Goal: Task Accomplishment & Management: Complete application form

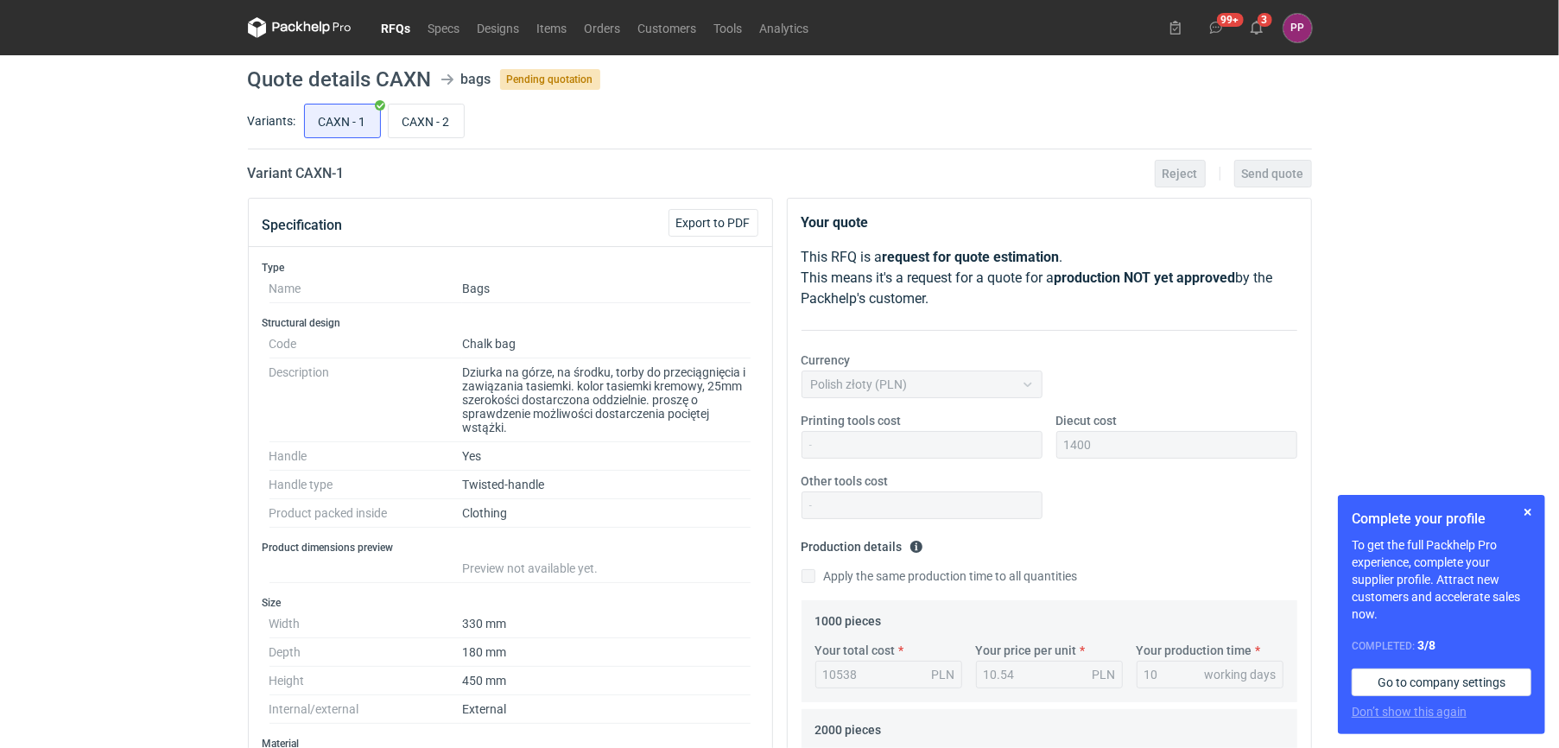
scroll to position [98, 0]
click at [435, 129] on input "CAXN - 2" at bounding box center [426, 120] width 75 height 33
radio input "true"
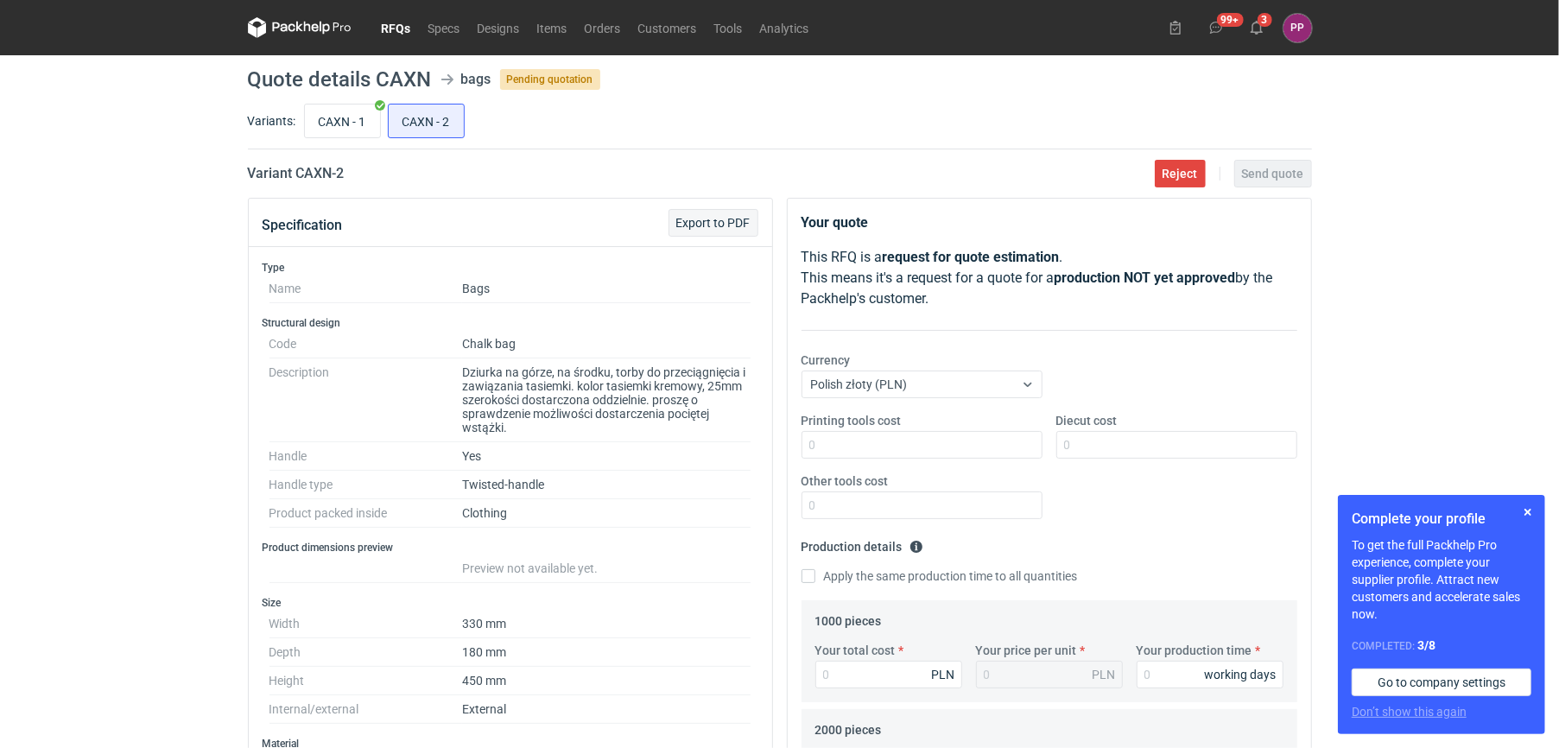
click at [695, 217] on span "Export to PDF" at bounding box center [713, 223] width 74 height 12
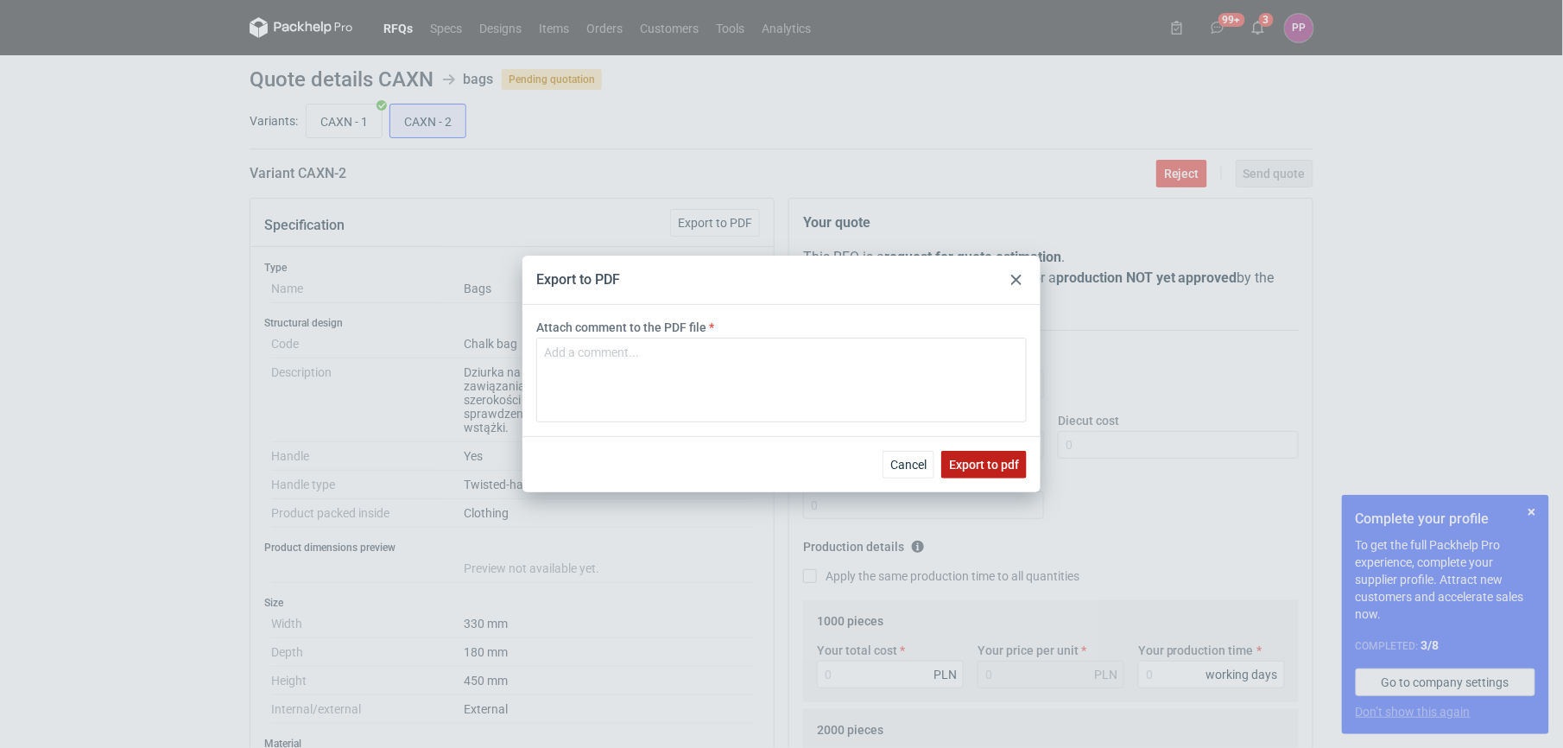
click at [769, 456] on button "Export to pdf" at bounding box center [983, 465] width 85 height 28
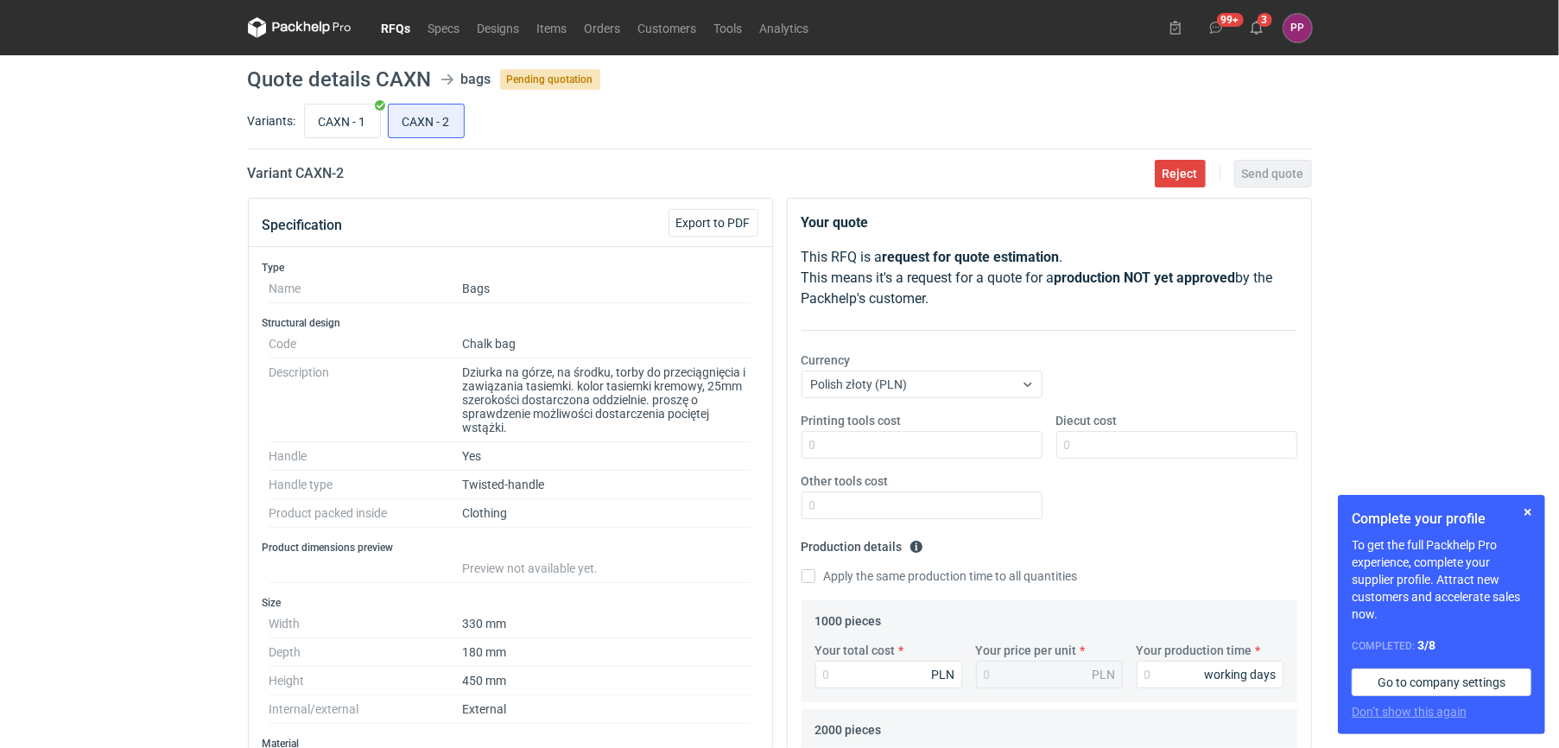
click at [394, 26] on link "RFQs" at bounding box center [396, 27] width 47 height 21
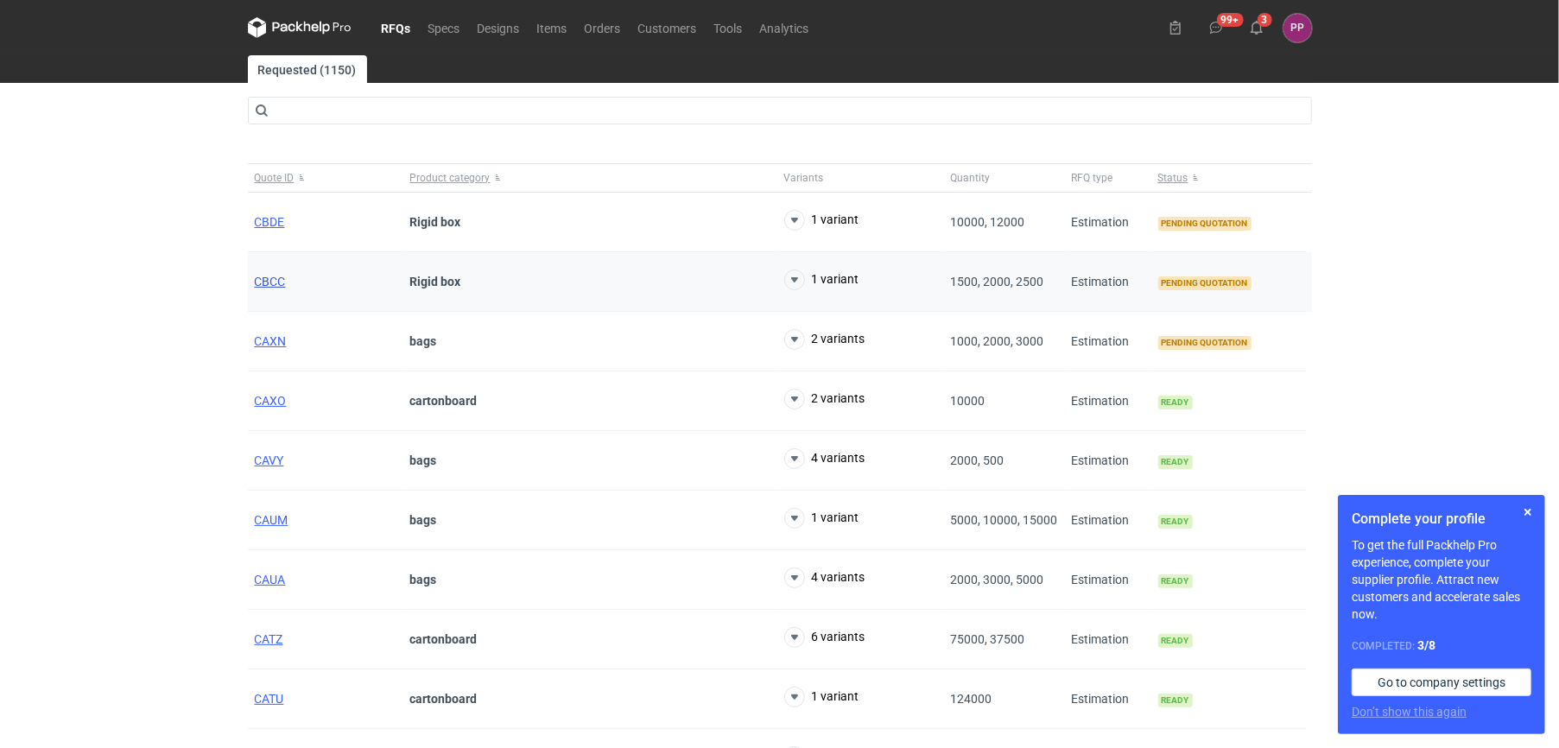
click at [278, 281] on span "CBCC" at bounding box center [270, 282] width 31 height 14
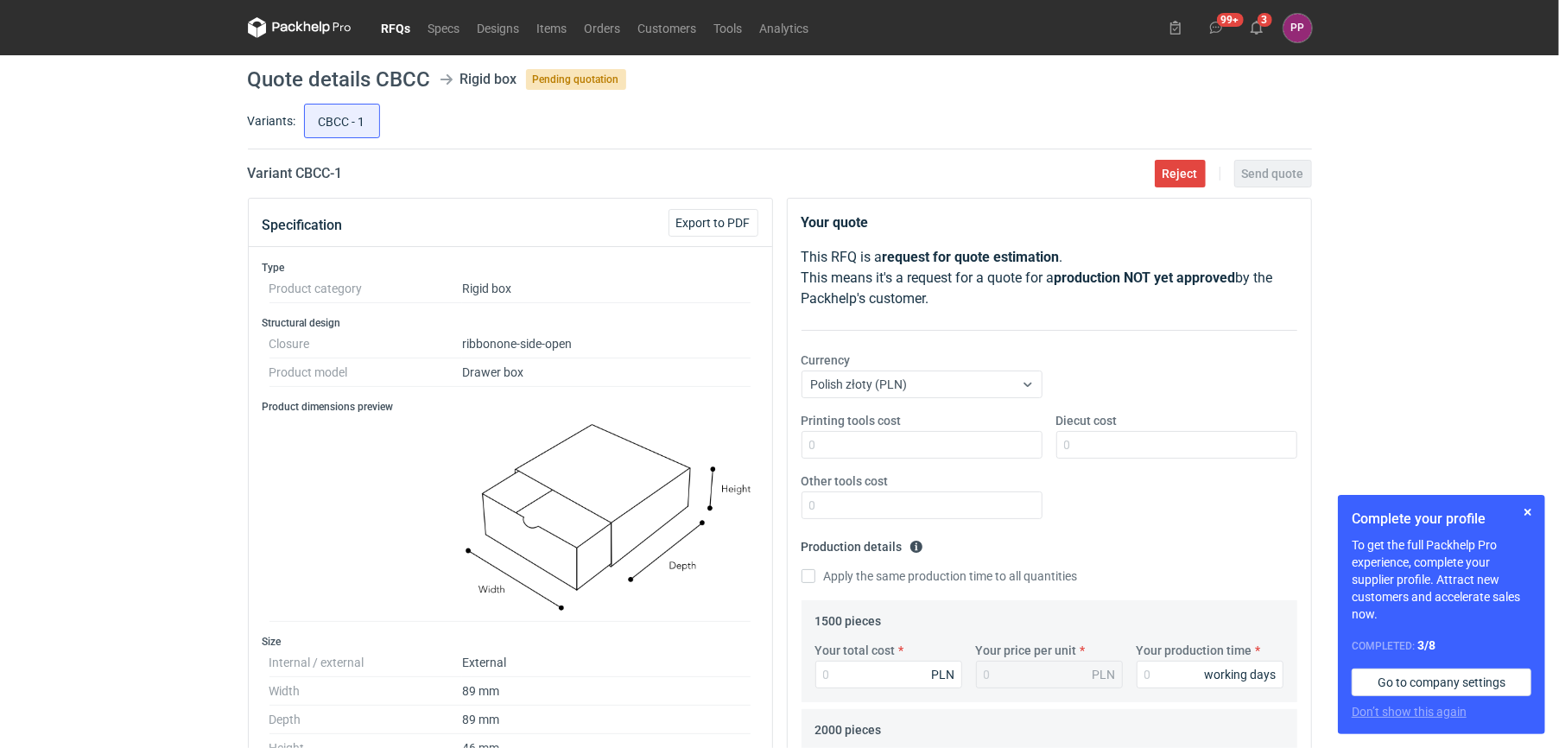
scroll to position [98, 0]
click at [769, 509] on button "button" at bounding box center [1527, 512] width 21 height 21
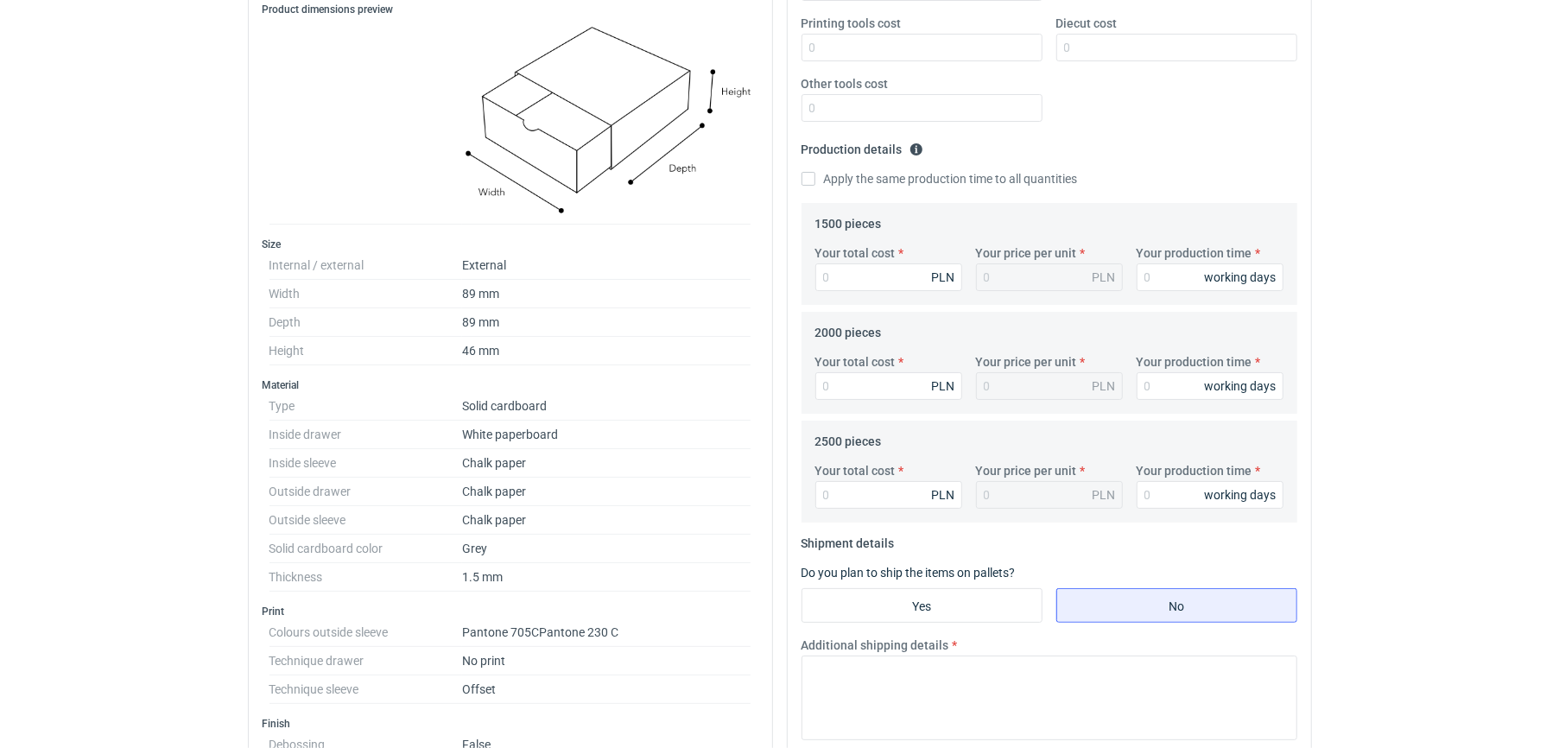
scroll to position [399, 0]
click at [769, 274] on input "Your total cost" at bounding box center [888, 276] width 147 height 28
type input "9800"
type input "6.53"
type input "9800"
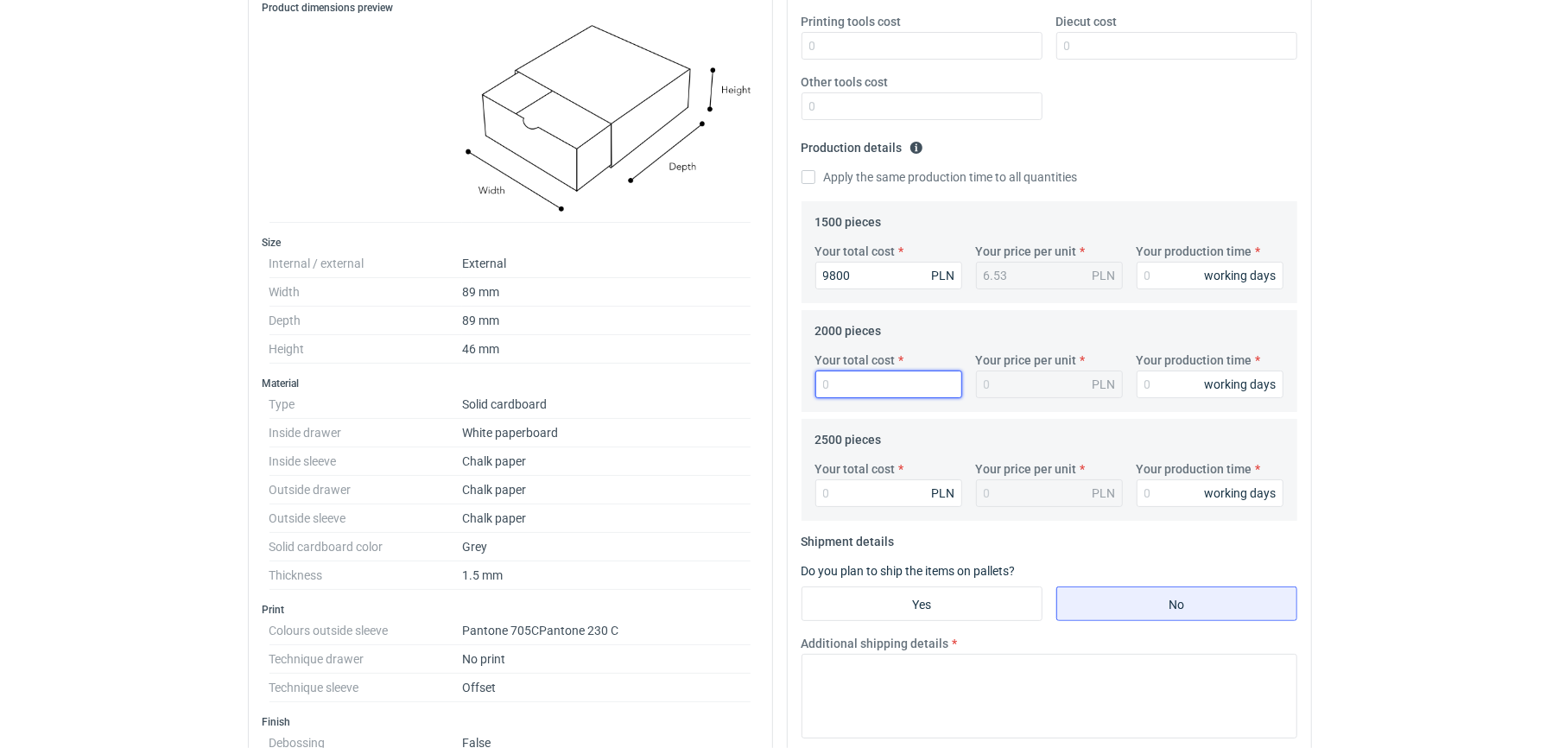
click at [769, 378] on input "Your total cost" at bounding box center [888, 384] width 147 height 28
type input "12300"
type input "6.15"
type input "12300"
click at [769, 489] on input "Your total cost" at bounding box center [888, 493] width 147 height 28
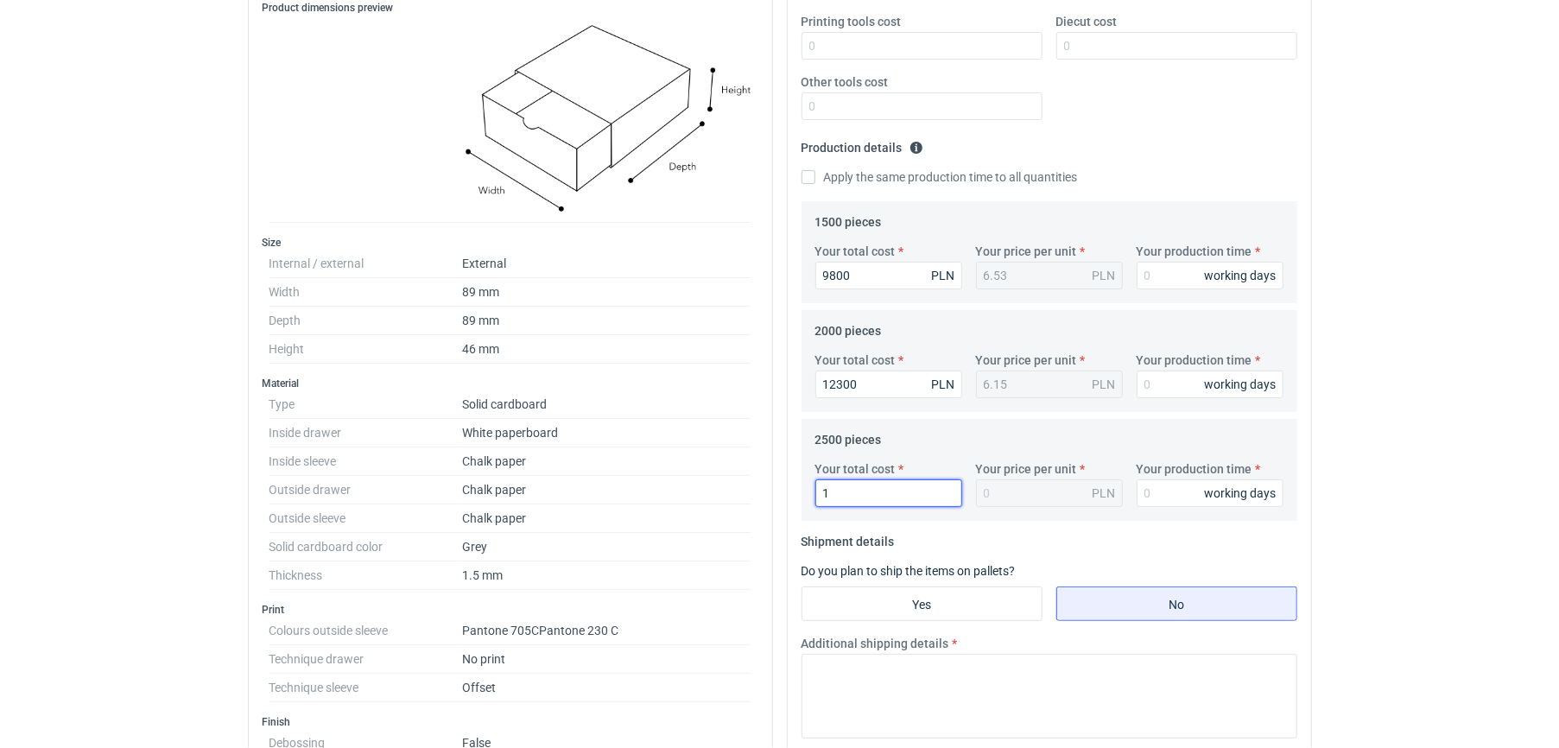
type input "13"
type input "0.01"
type input "13760"
type input "5.5"
type input "13760"
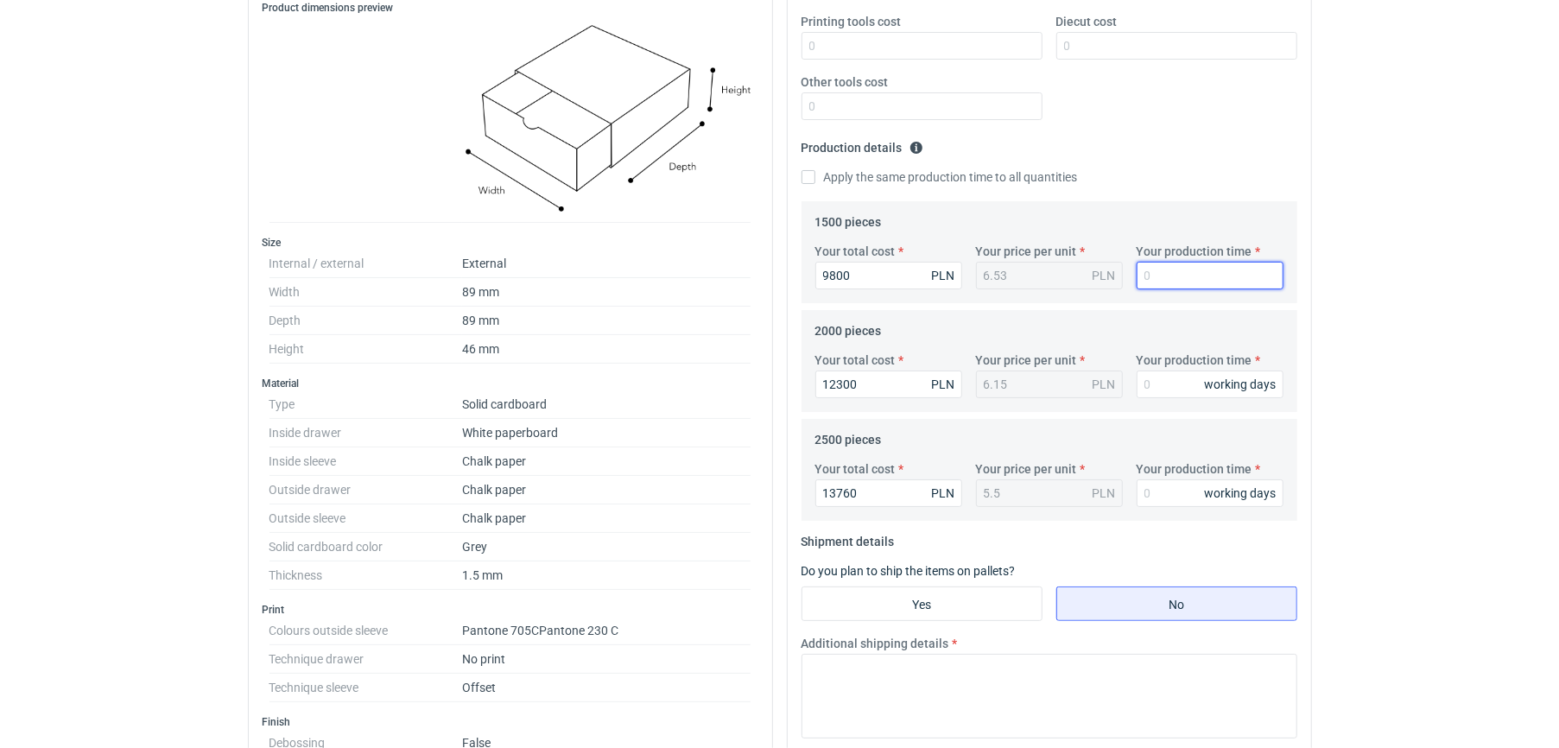
click at [769, 281] on input "Your production time" at bounding box center [1209, 276] width 147 height 28
type input "12"
click at [769, 387] on input "Your production time" at bounding box center [1209, 384] width 147 height 28
type input "12"
click at [769, 497] on input "Your production time" at bounding box center [1209, 493] width 147 height 28
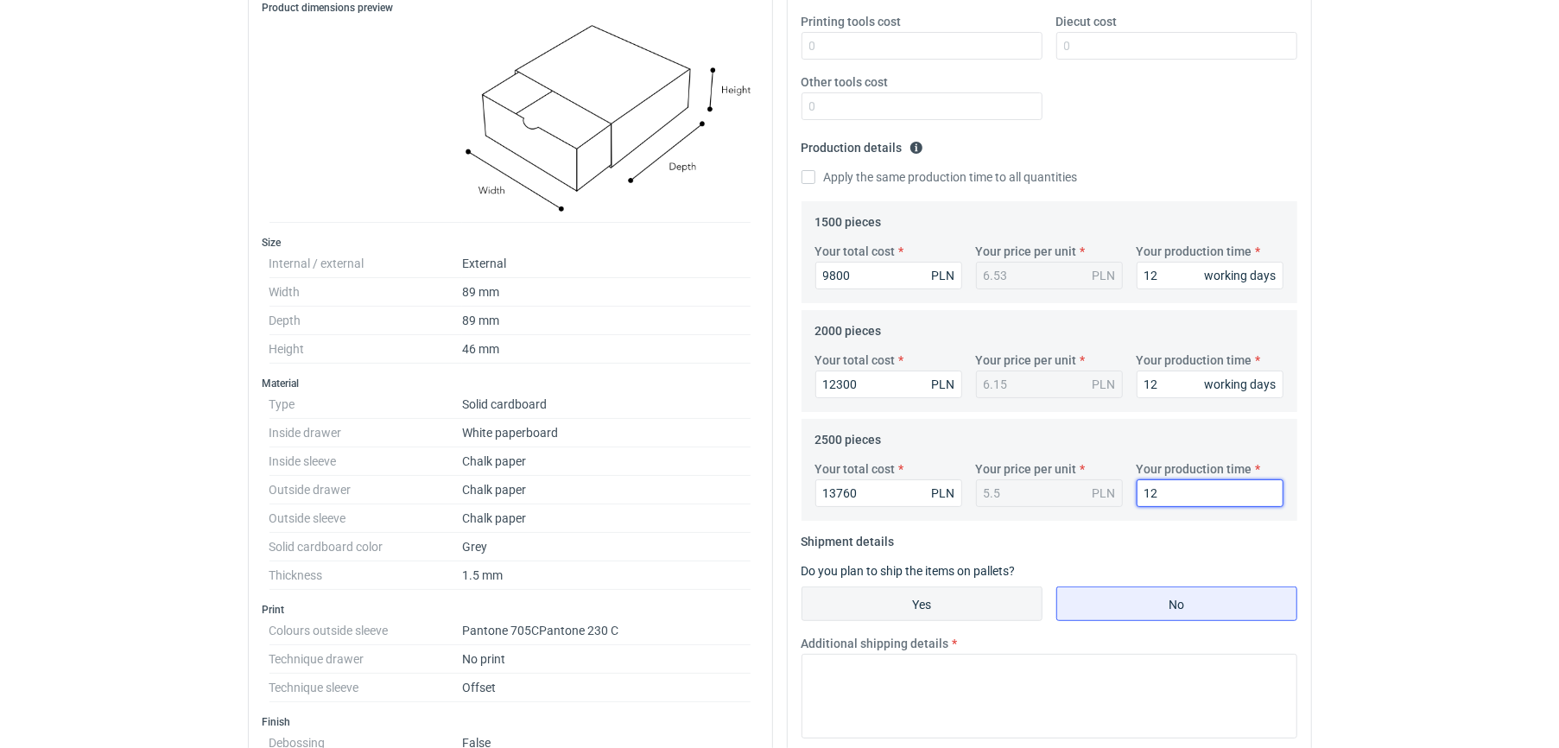
type input "12"
click at [769, 592] on input "Yes" at bounding box center [921, 603] width 239 height 33
radio input "true"
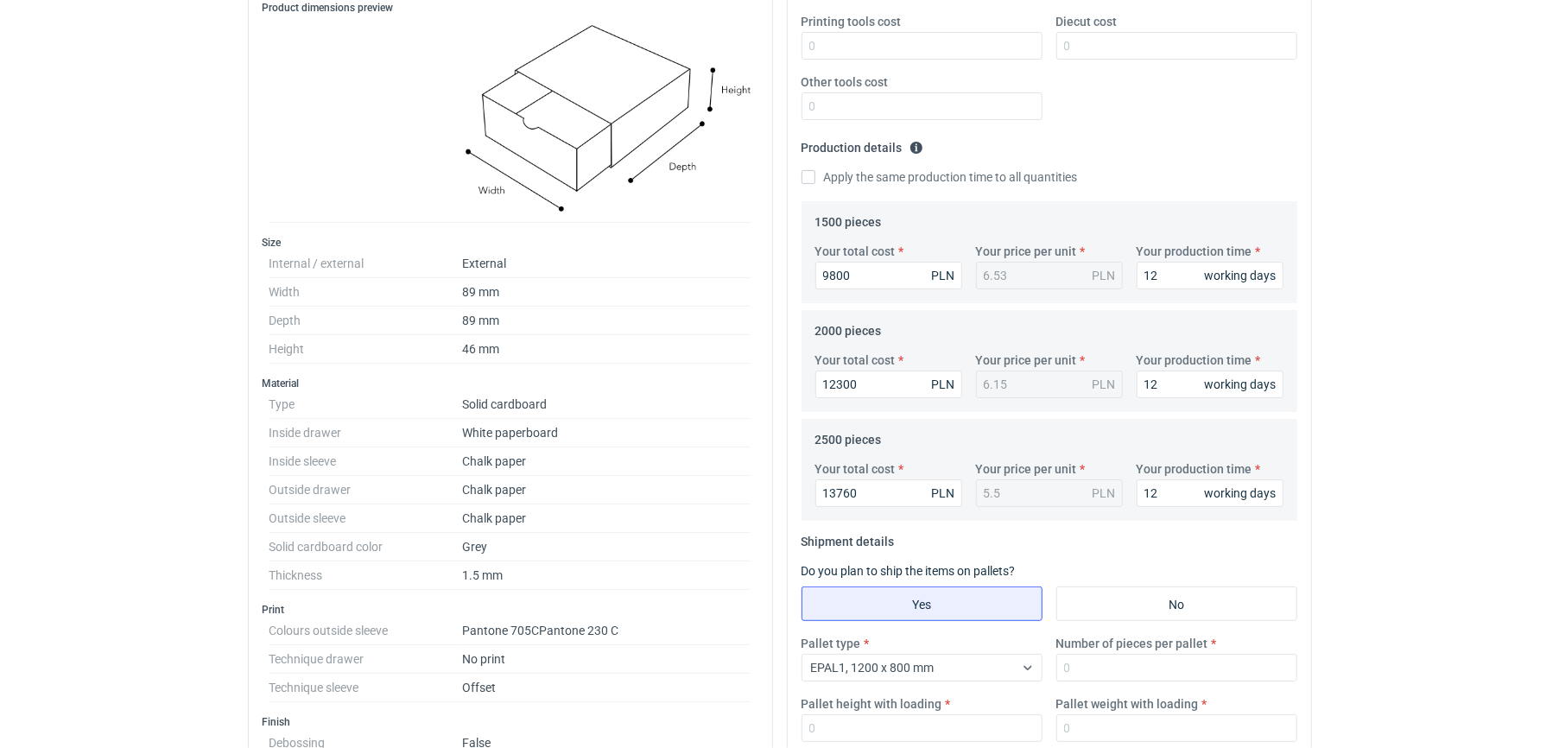
click at [640, 654] on dd "No print" at bounding box center [606, 659] width 289 height 28
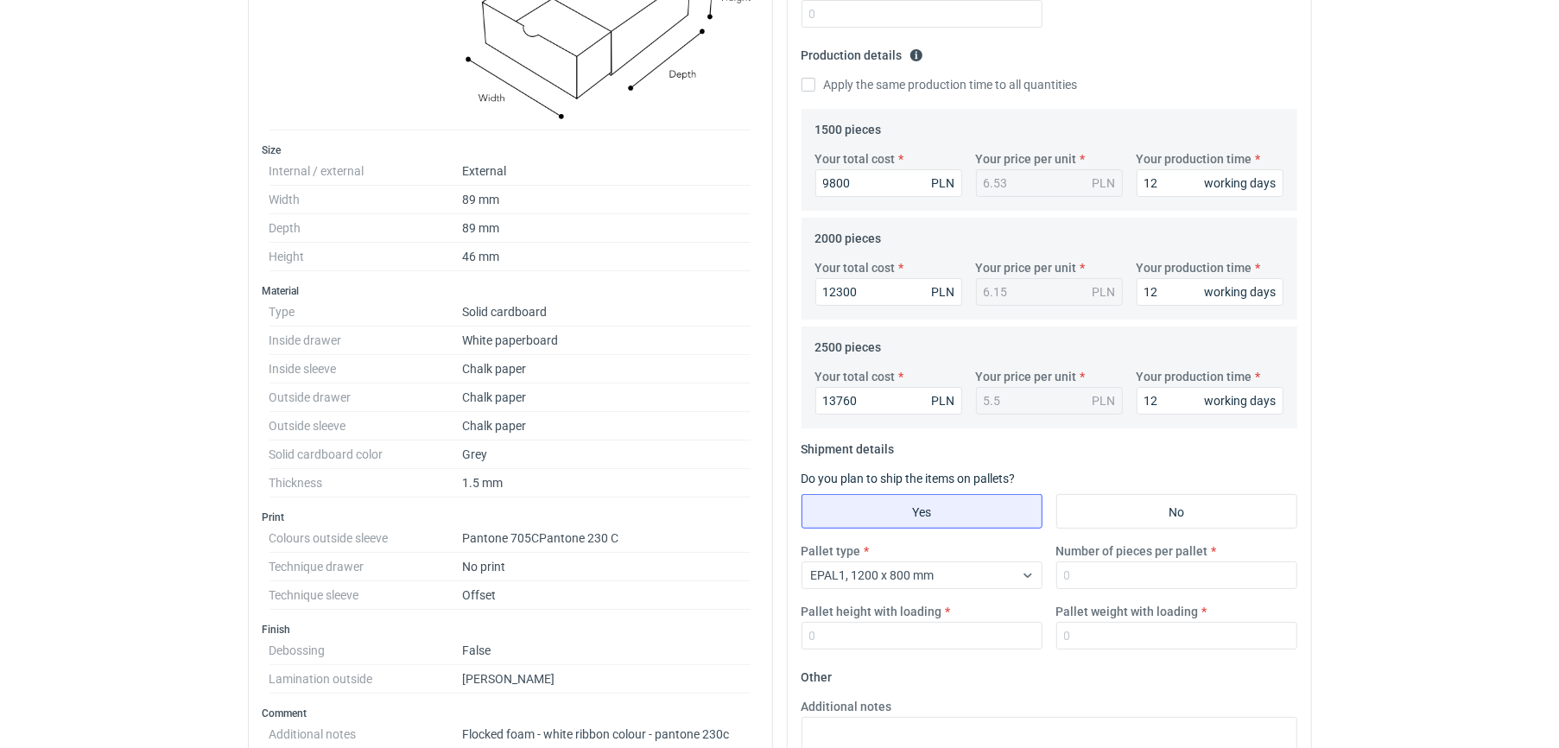
scroll to position [446, 0]
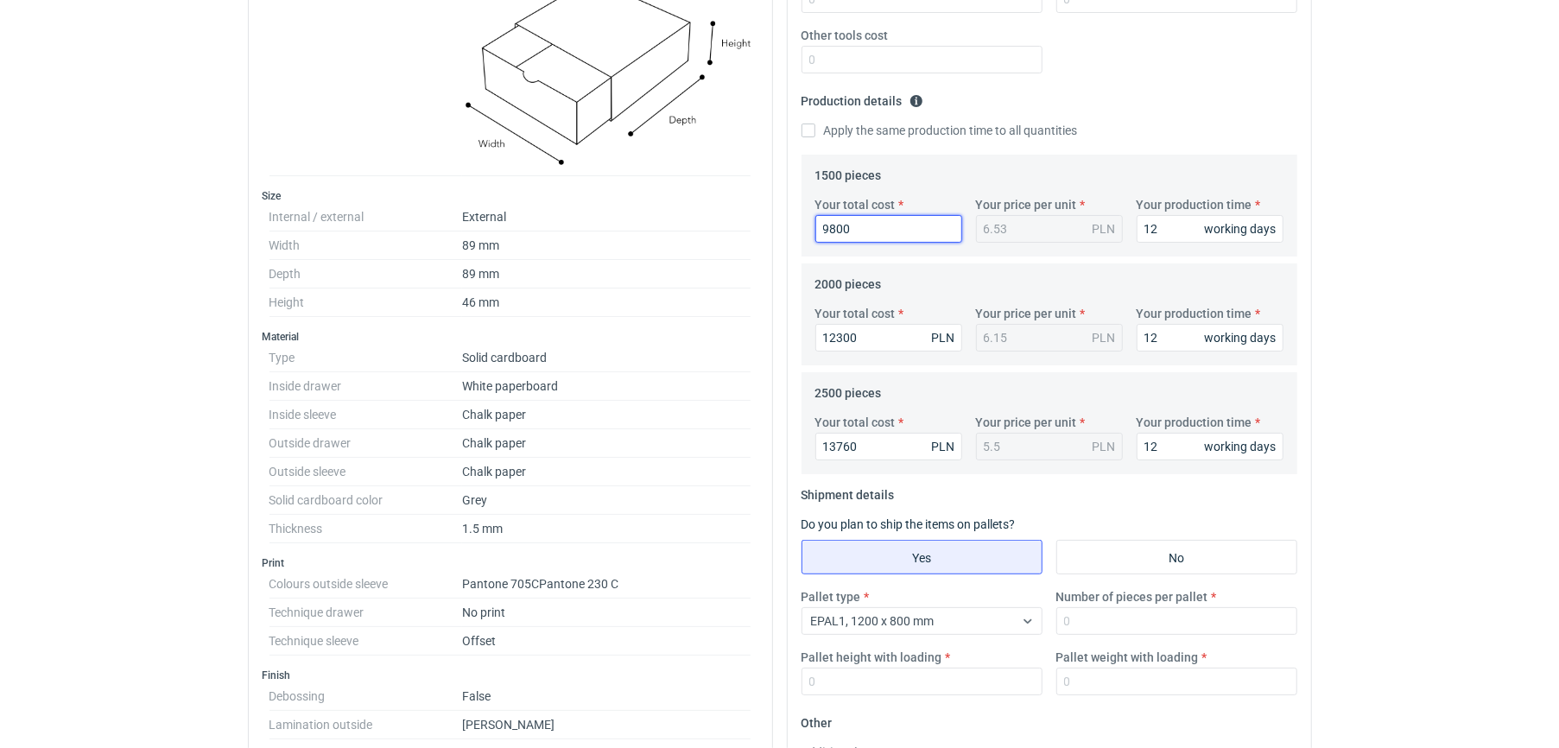
drag, startPoint x: 857, startPoint y: 229, endPoint x: 799, endPoint y: 232, distance: 58.8
click at [769, 232] on div "Your quote This RFQ is a request for quote estimation . This means it's a reque…" at bounding box center [1048, 365] width 523 height 1225
type input "12"
type input "0.01"
type input "1265"
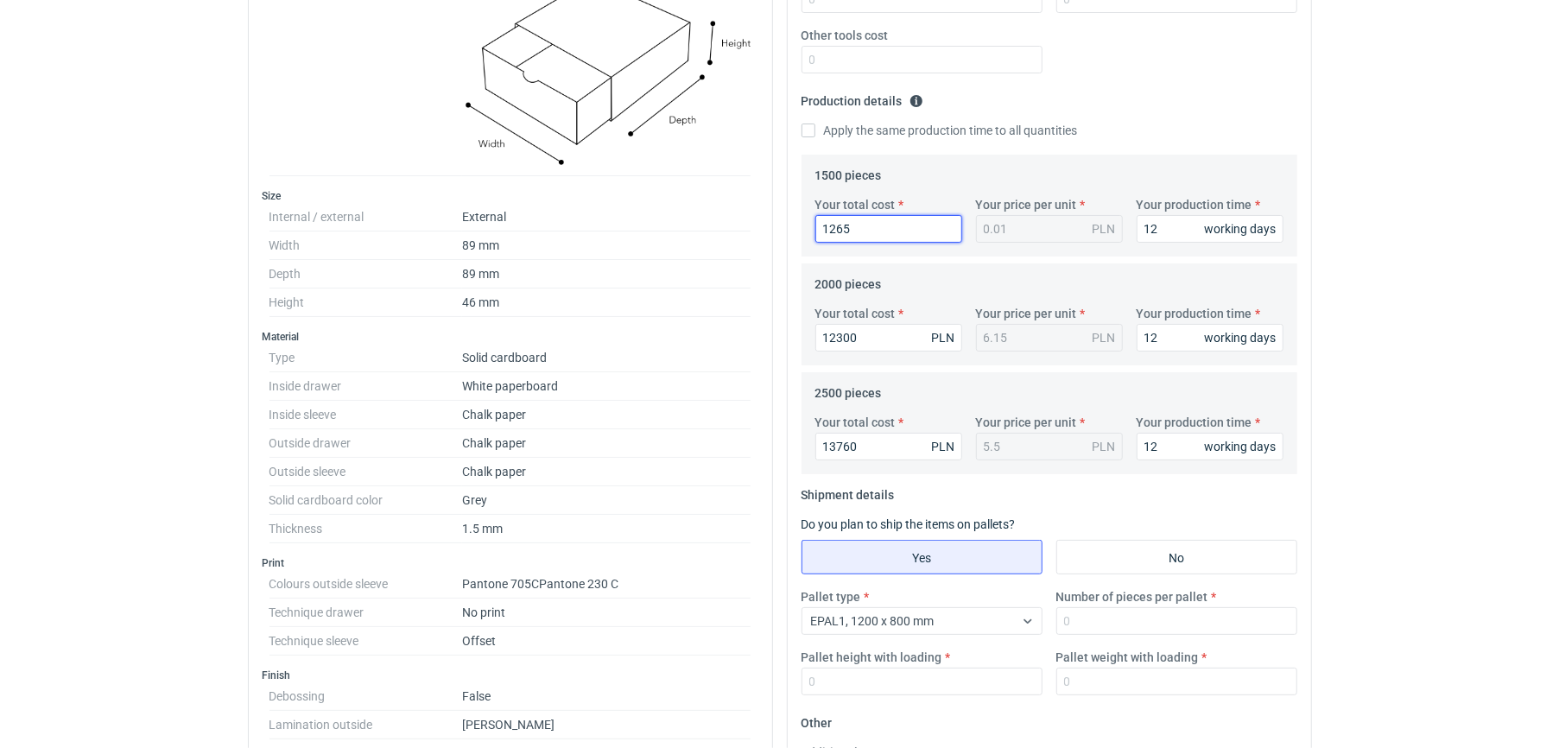
type input "0.84"
type input "126"
type input "0.08"
type input "12500"
type input "8.33"
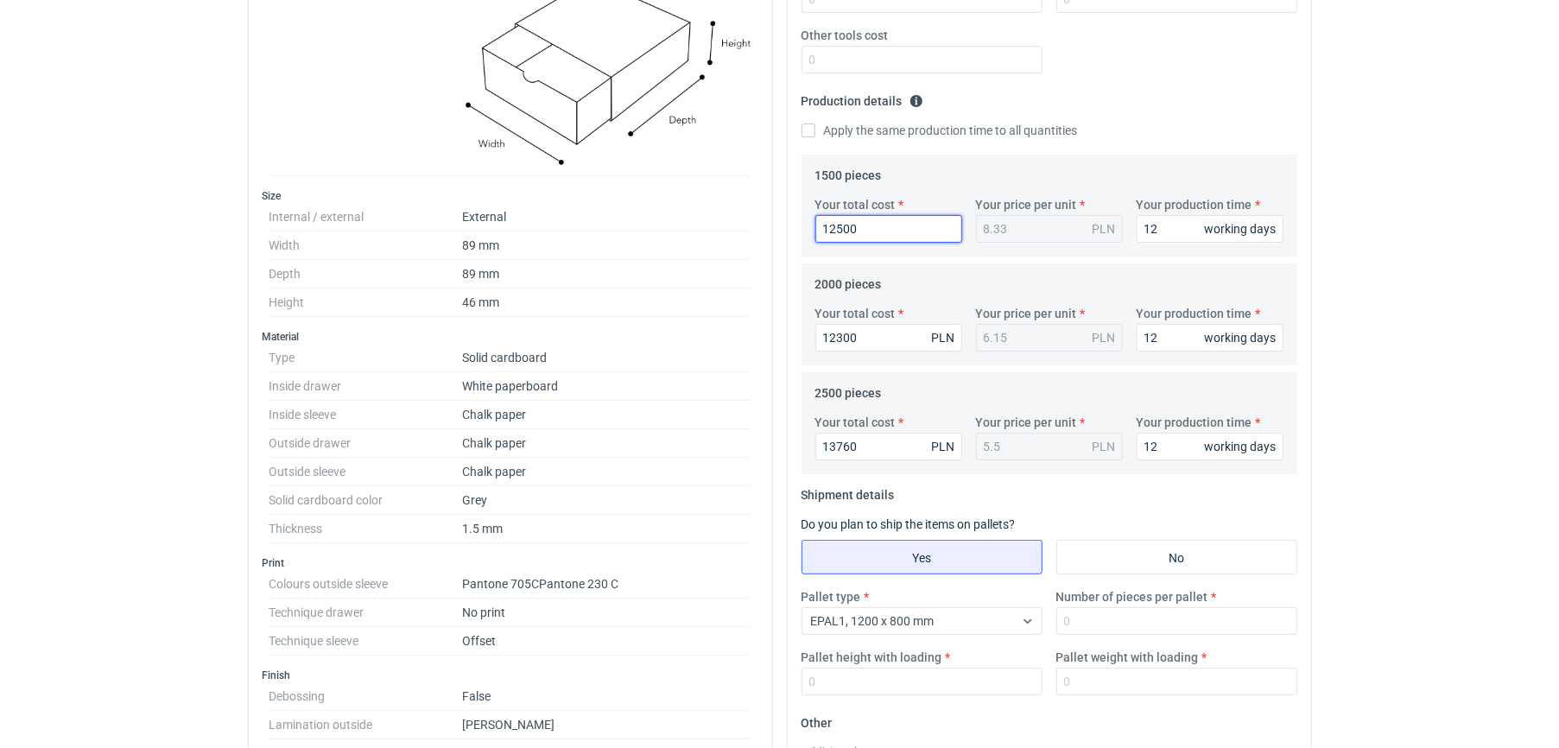
type input "12500"
drag, startPoint x: 862, startPoint y: 344, endPoint x: 799, endPoint y: 342, distance: 63.1
click at [769, 342] on div "Your quote This RFQ is a request for quote estimation . This means it's a reque…" at bounding box center [1048, 365] width 523 height 1225
type input "1"
type input "15800"
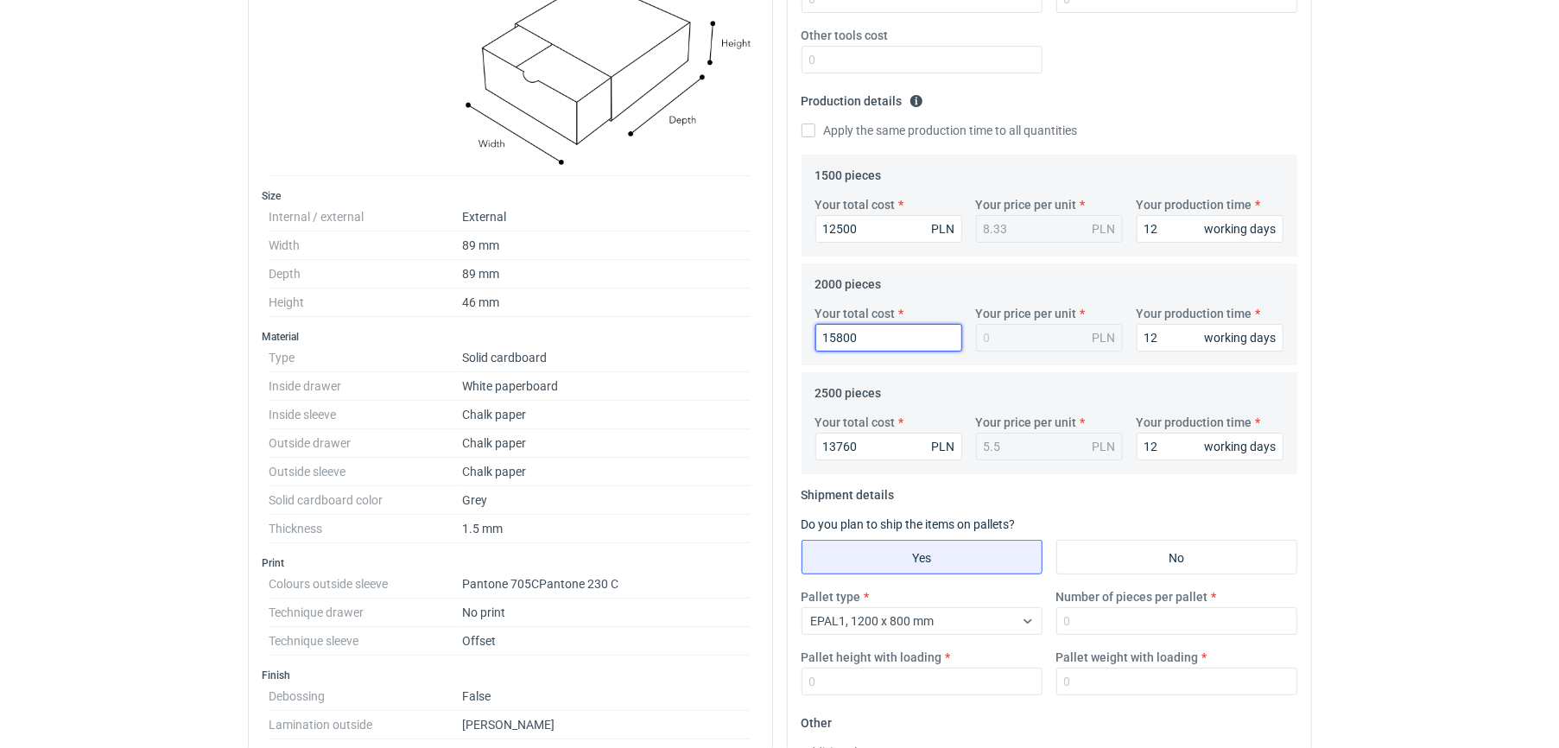
type input "7.9"
type input "15800"
drag, startPoint x: 871, startPoint y: 451, endPoint x: 782, endPoint y: 454, distance: 89.0
click at [769, 454] on div "Your quote This RFQ is a request for quote estimation . This means it's a reque…" at bounding box center [1049, 584] width 539 height 1664
type input "179"
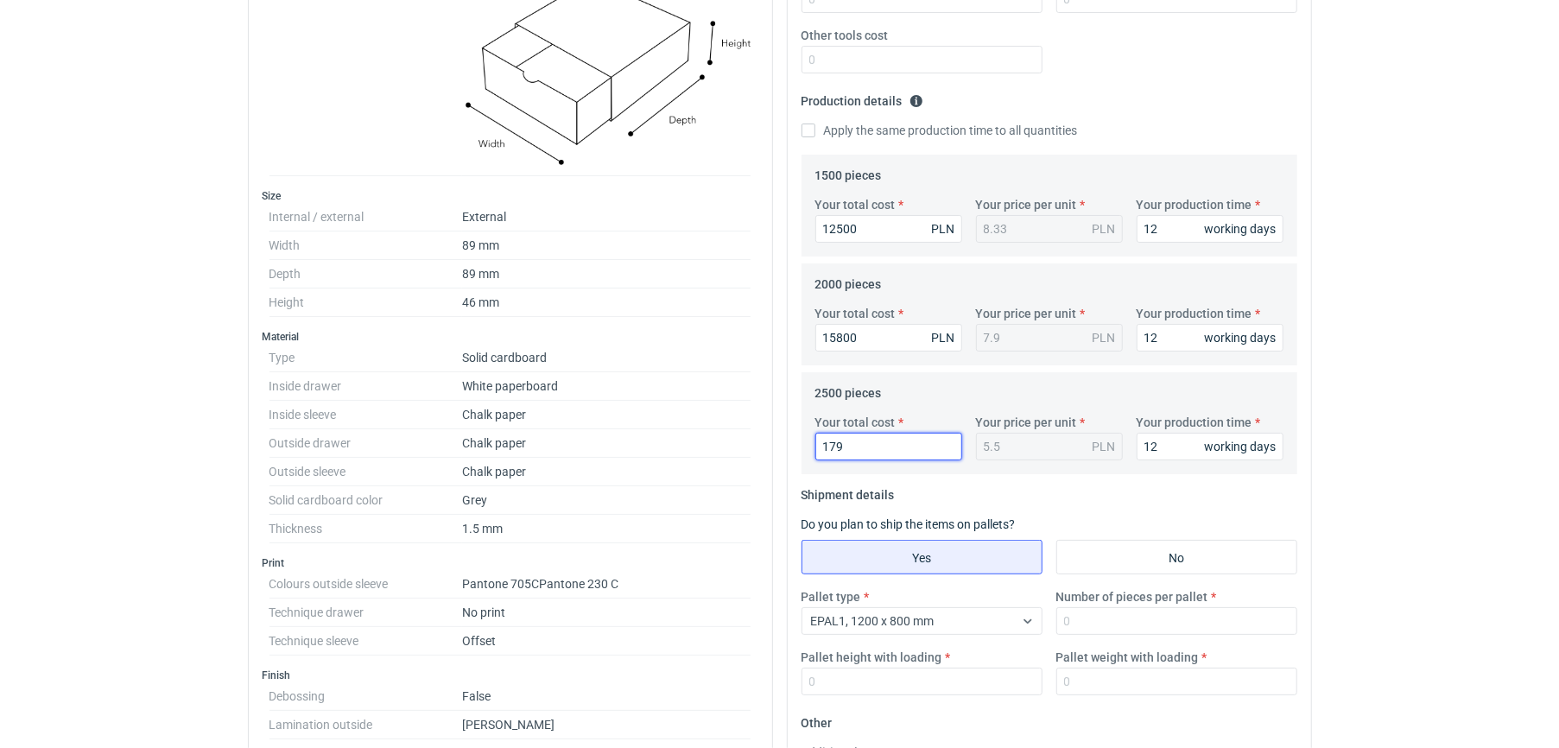
type input "0.07"
type input "17950"
type input "7.18"
type input "17950"
click at [769, 252] on div "Your total cost 12500 PLN Your price per unit 8.33 PLN Your production time 12 …" at bounding box center [1049, 226] width 482 height 60
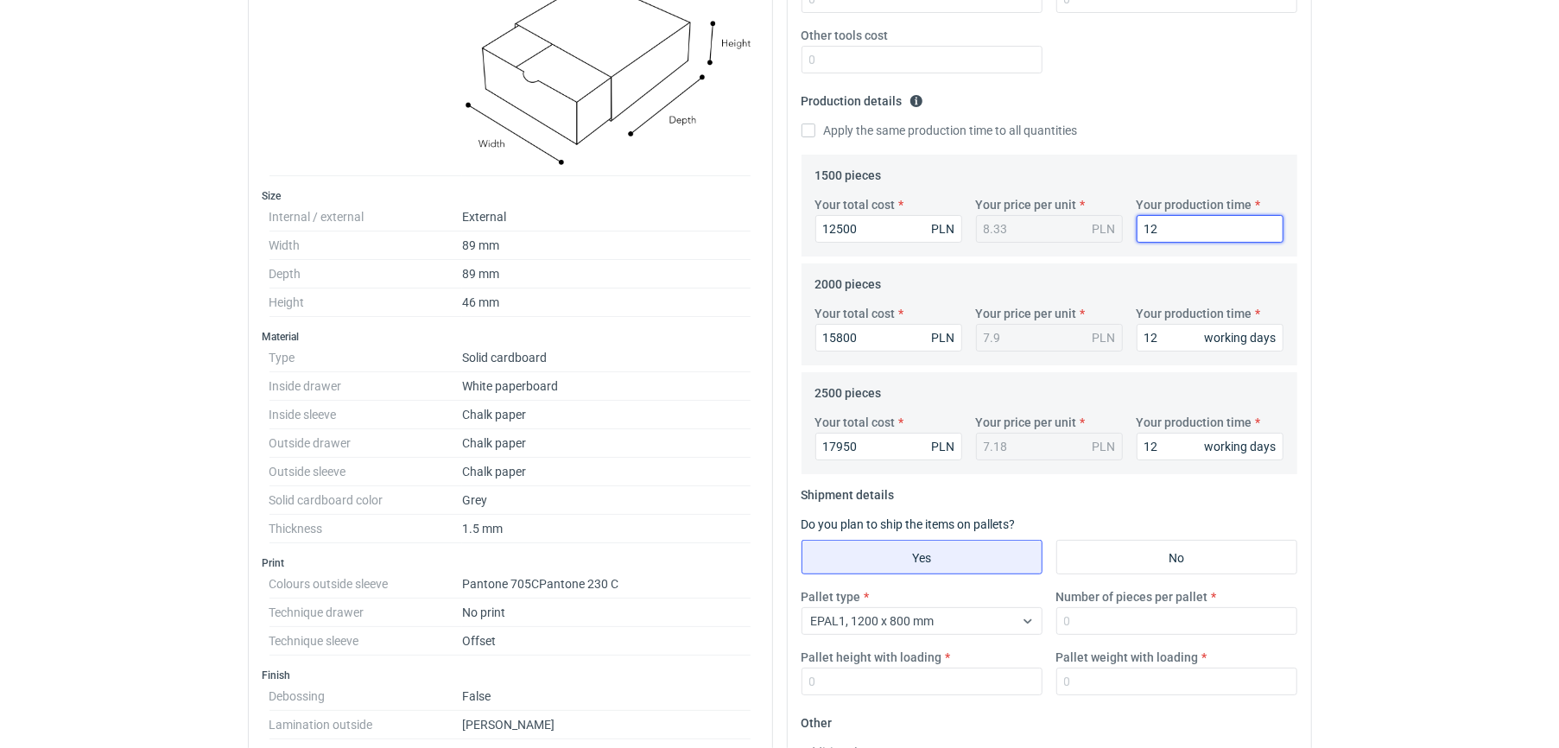
click at [769, 233] on input "12" at bounding box center [1209, 229] width 147 height 28
type input "14"
click at [769, 332] on input "12" at bounding box center [1209, 338] width 147 height 28
type input "14"
click at [769, 446] on input "12" at bounding box center [1209, 447] width 147 height 28
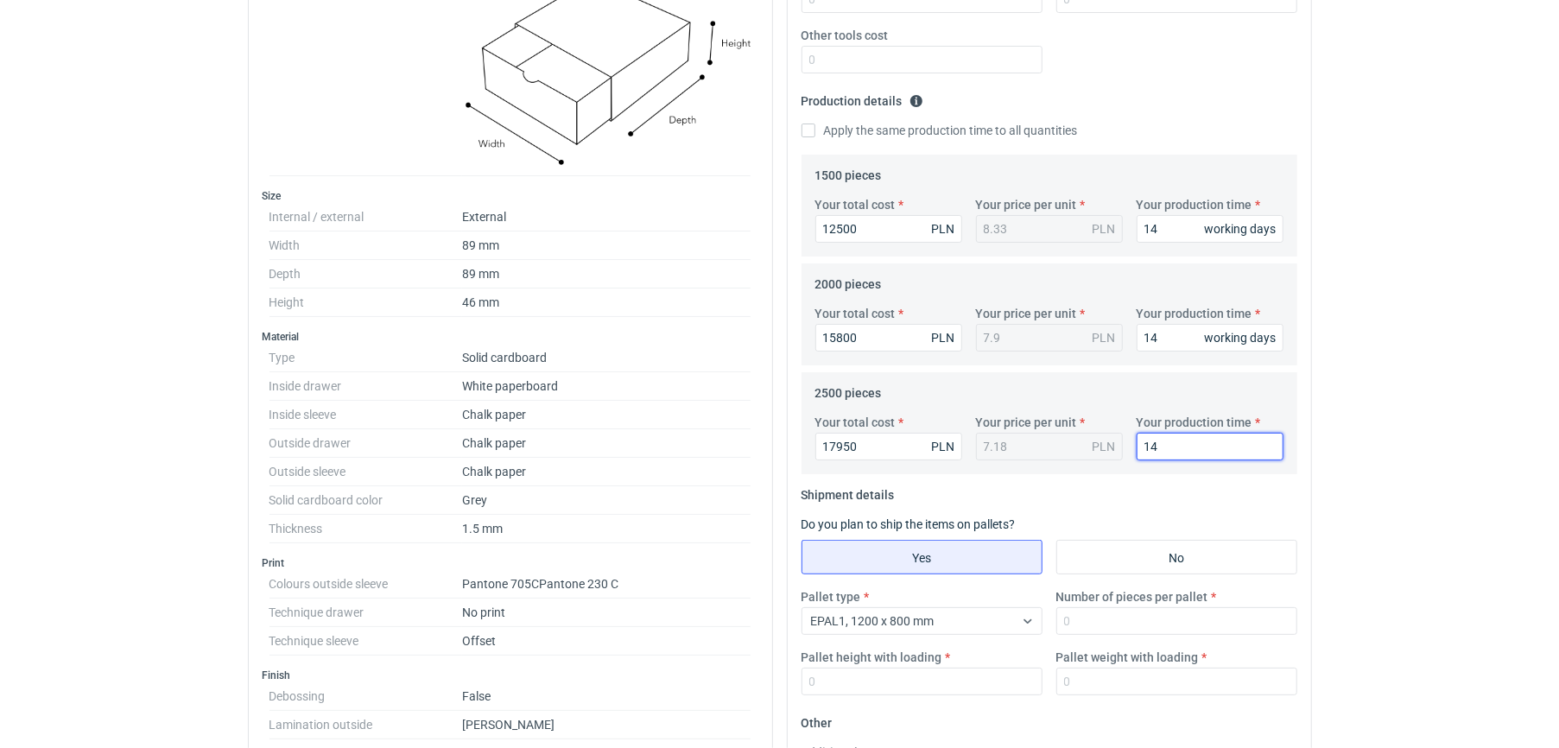
type input "14"
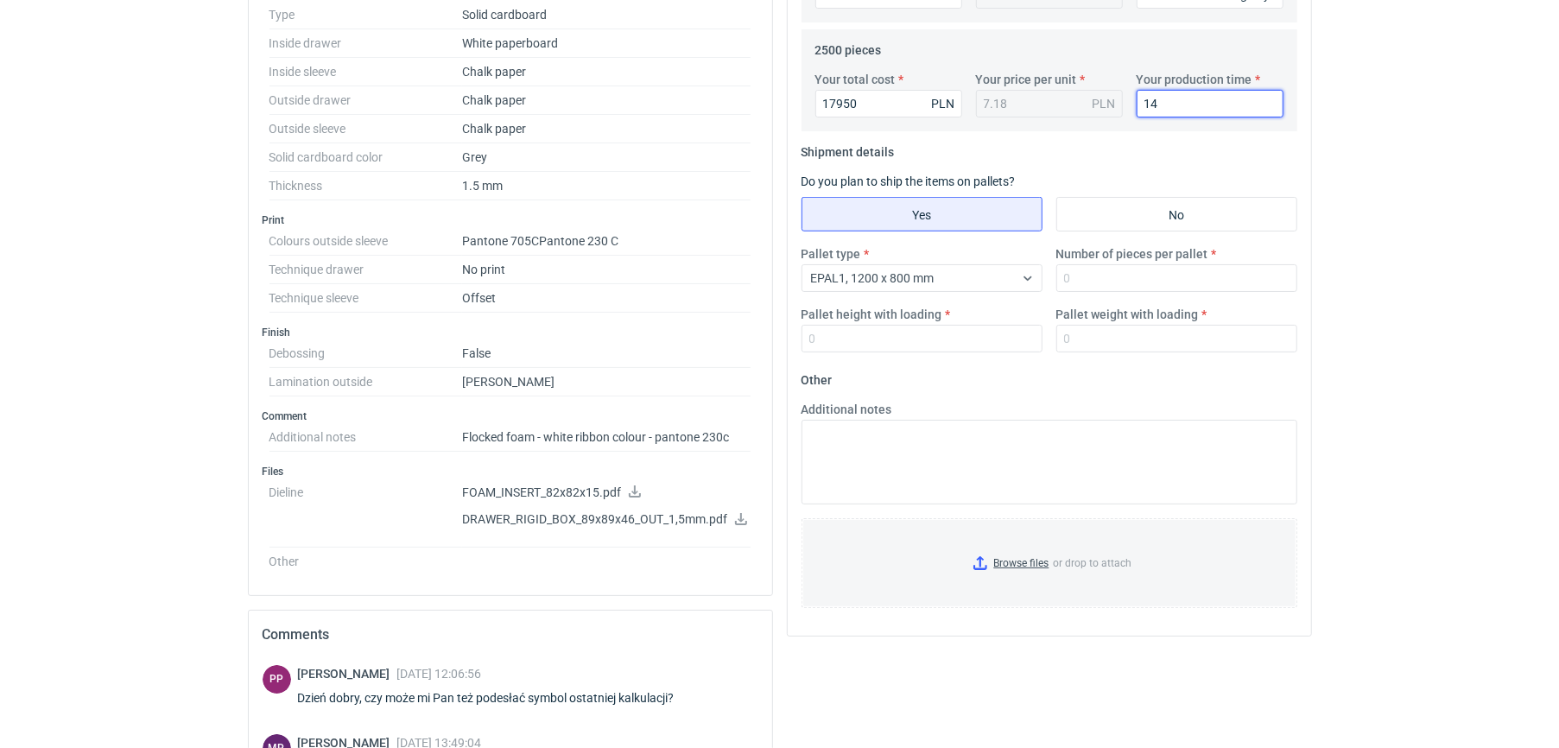
scroll to position [791, 0]
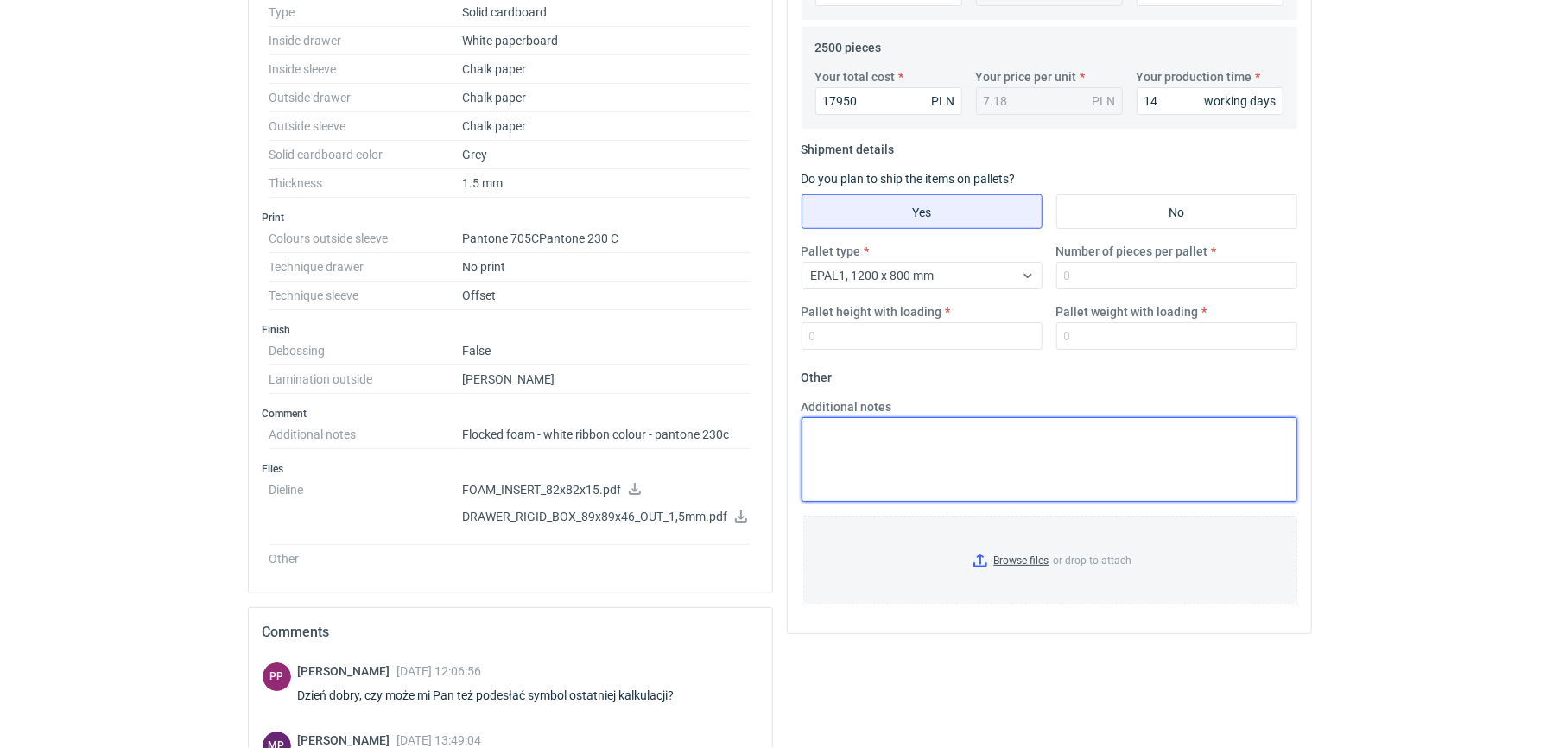
click at [769, 439] on textarea "Additional notes" at bounding box center [1049, 459] width 496 height 85
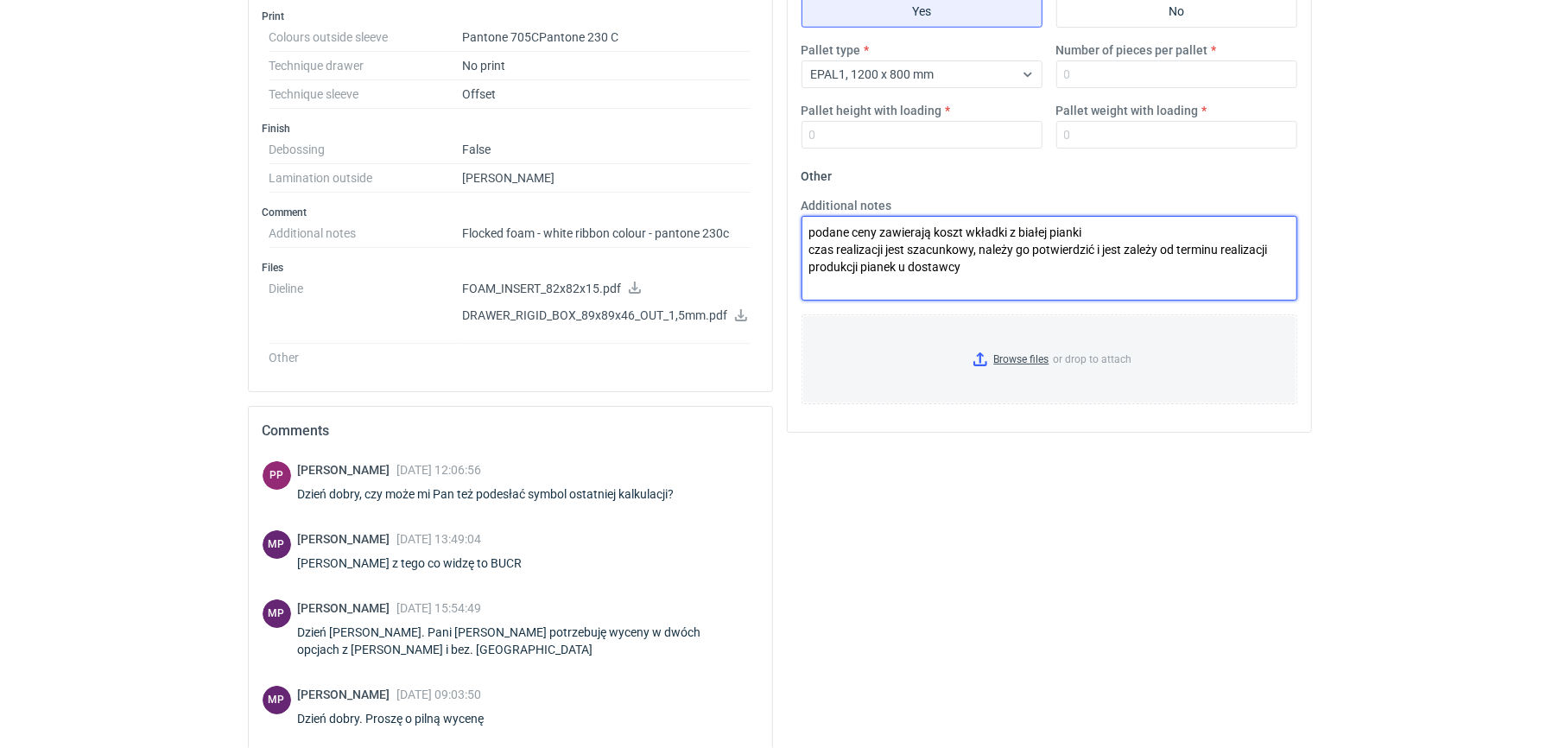
scroll to position [964, 0]
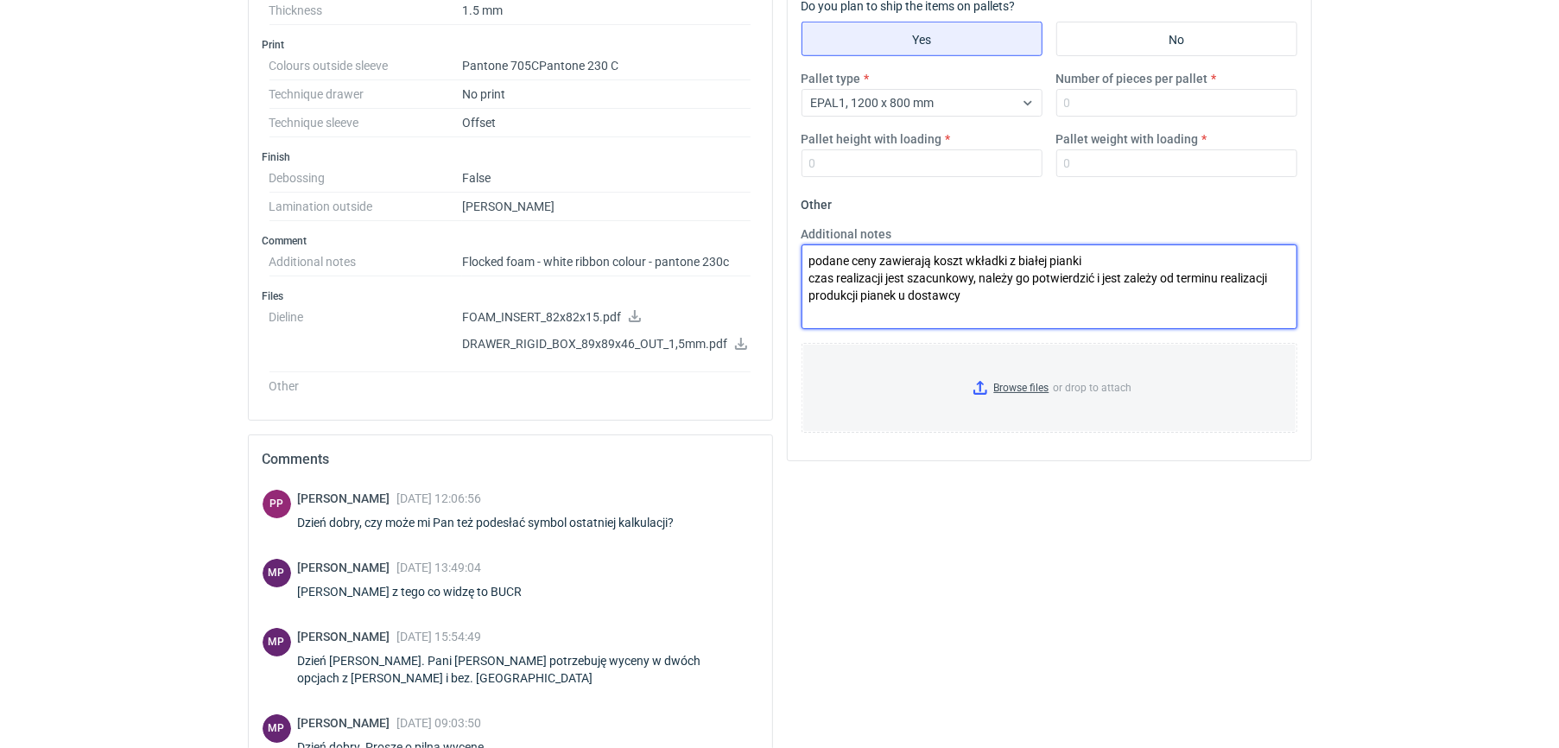
click at [769, 308] on textarea "podane ceny zawierają koszt wkładki z białej pianki czas realizacji jest szacun…" at bounding box center [1049, 286] width 496 height 85
type textarea "podane ceny zawierają koszt wkładki z białej pianki czas realizacji jest szacun…"
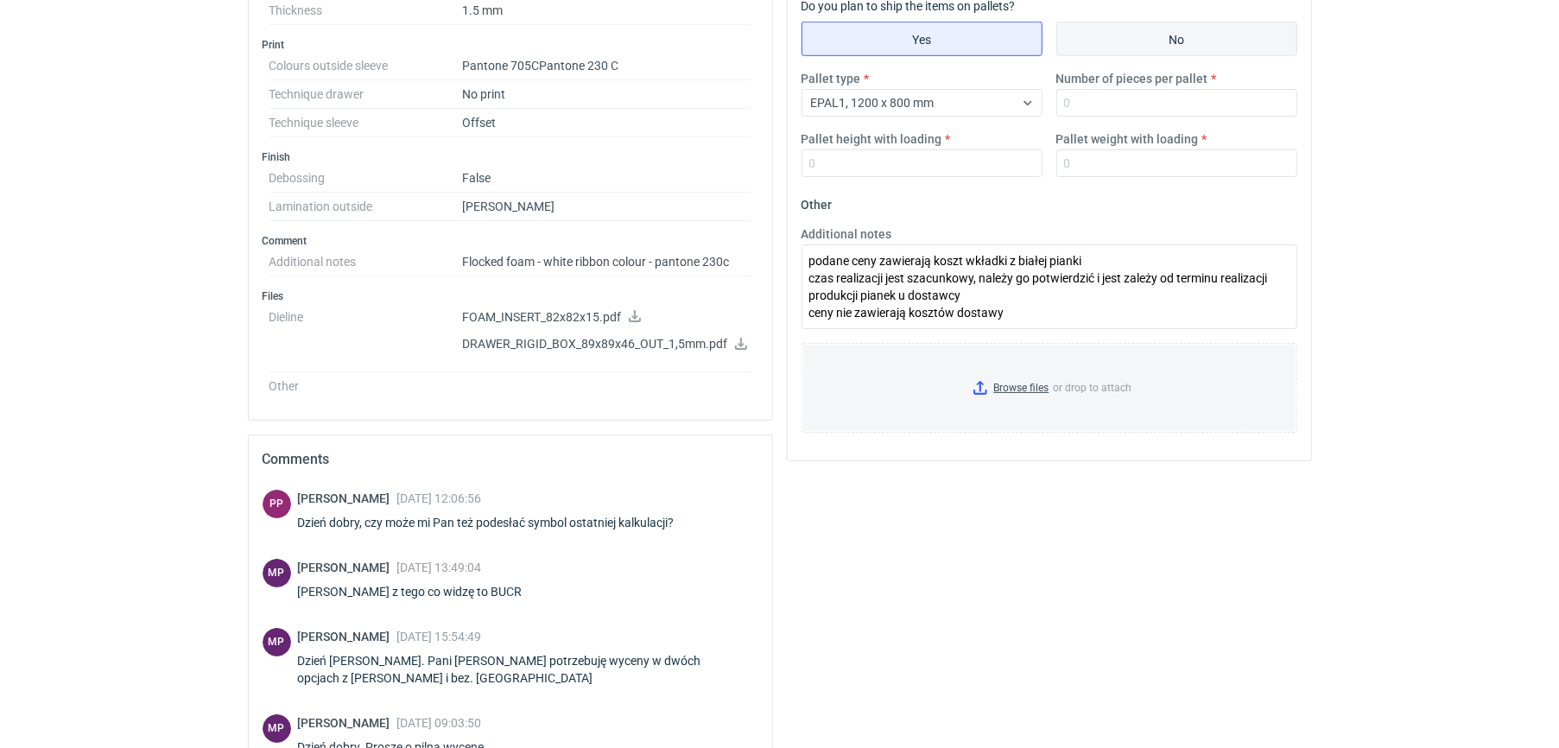
click at [769, 47] on input "No" at bounding box center [1176, 38] width 239 height 33
radio input "true"
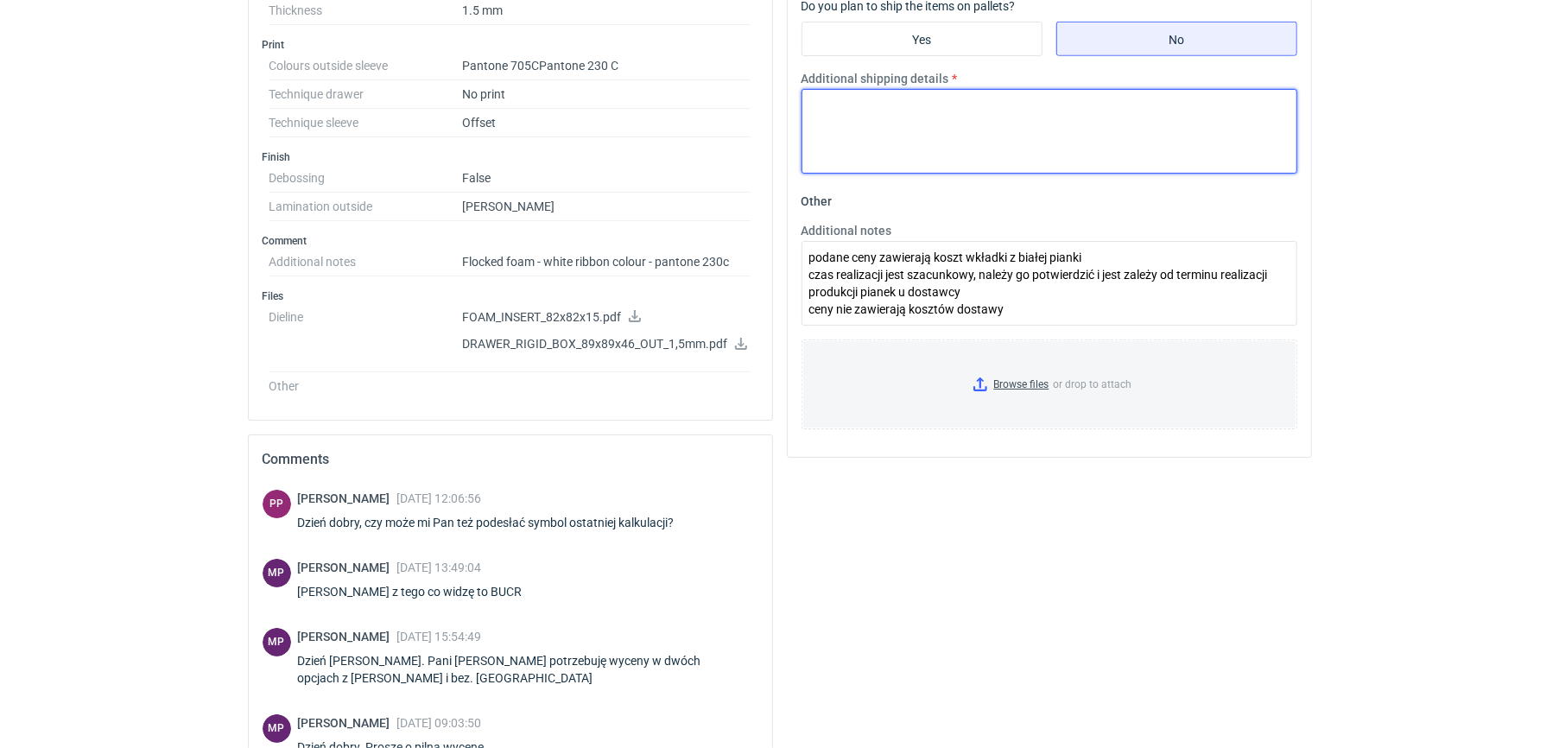
click at [769, 167] on textarea "Additional shipping details" at bounding box center [1049, 131] width 496 height 85
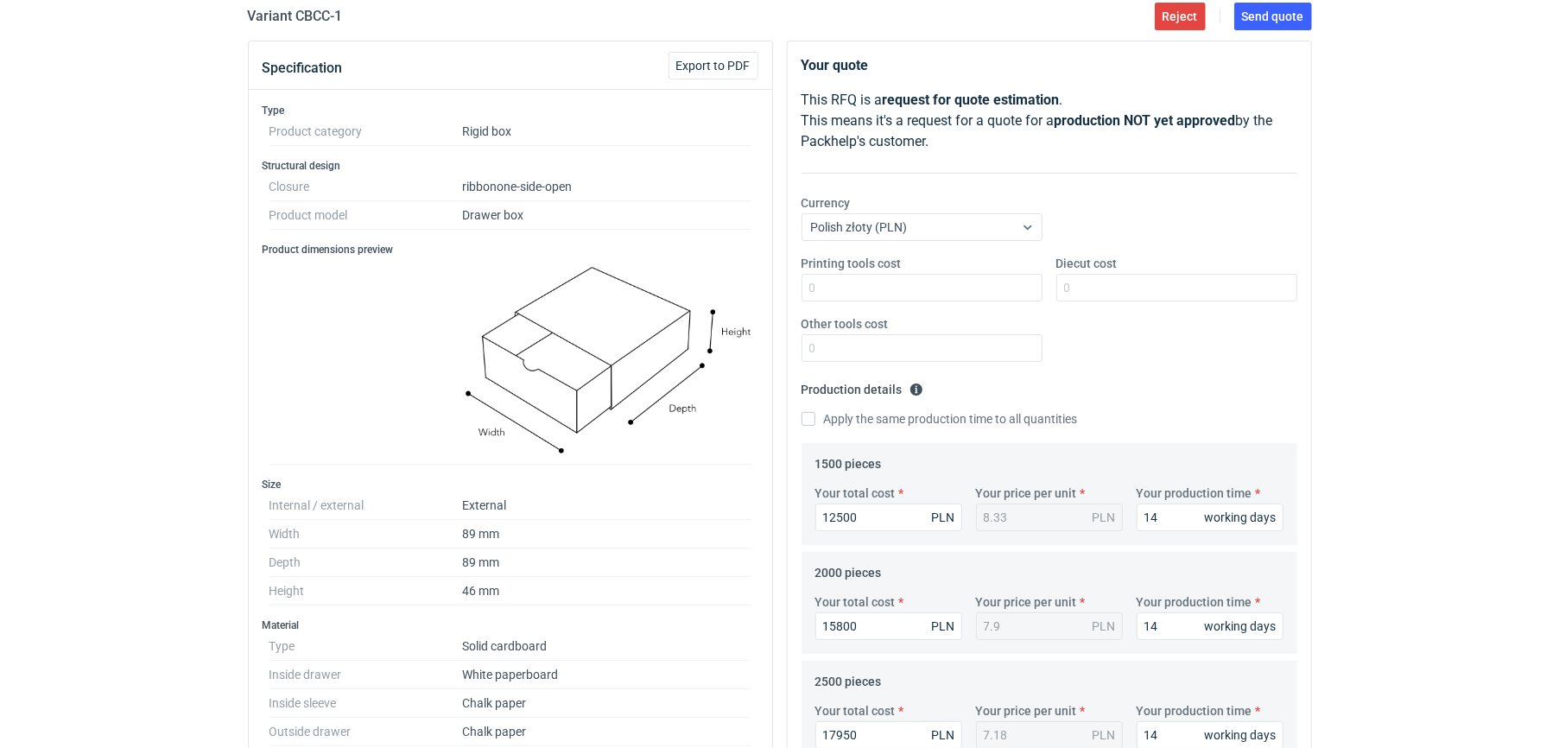
scroll to position [73, 0]
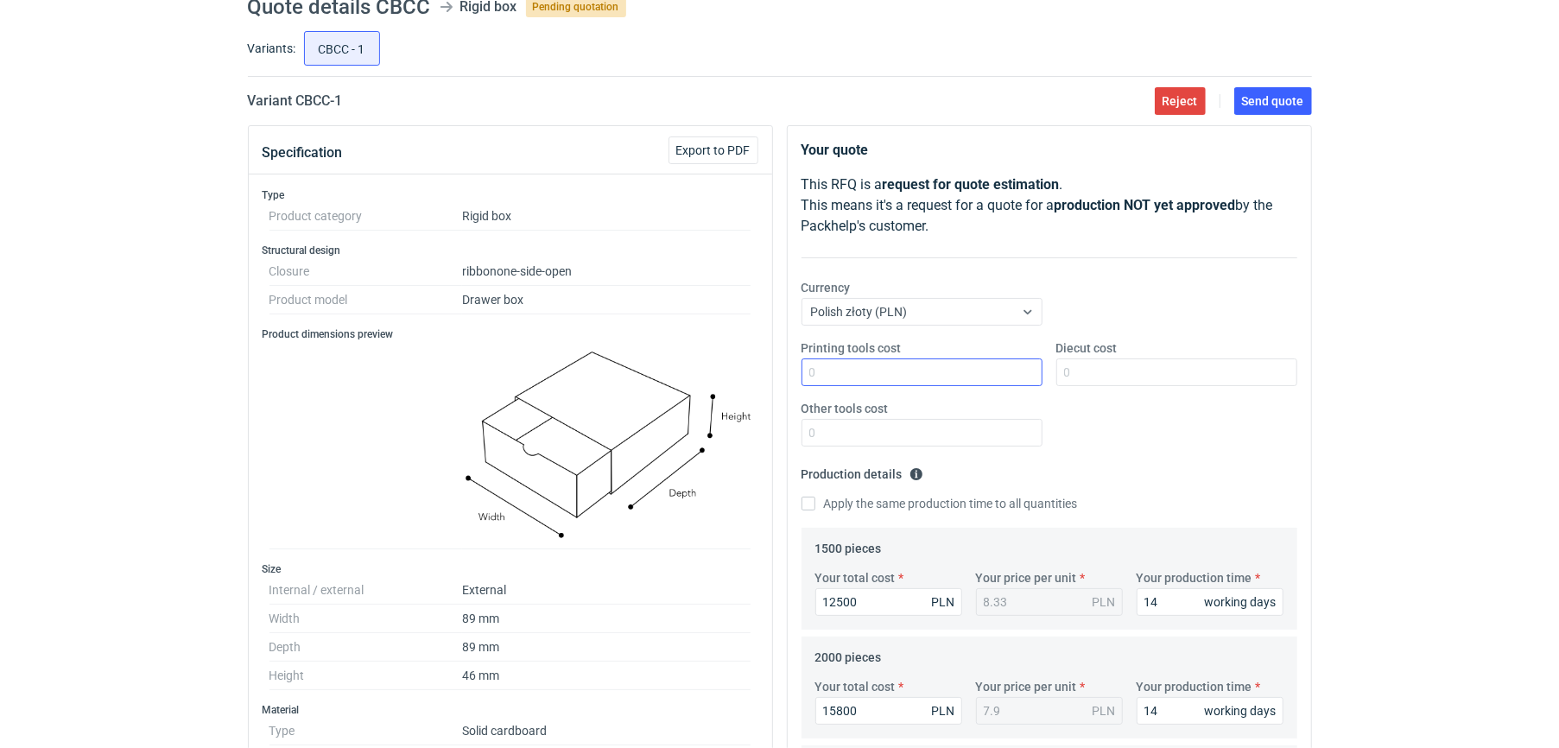
type textarea "dane logistyczne z poprzedniego zlecenia"
click at [769, 374] on input "Printing tools cost" at bounding box center [921, 372] width 241 height 28
type input "0"
click at [769, 374] on input "Diecut cost" at bounding box center [1176, 372] width 241 height 28
type input "0"
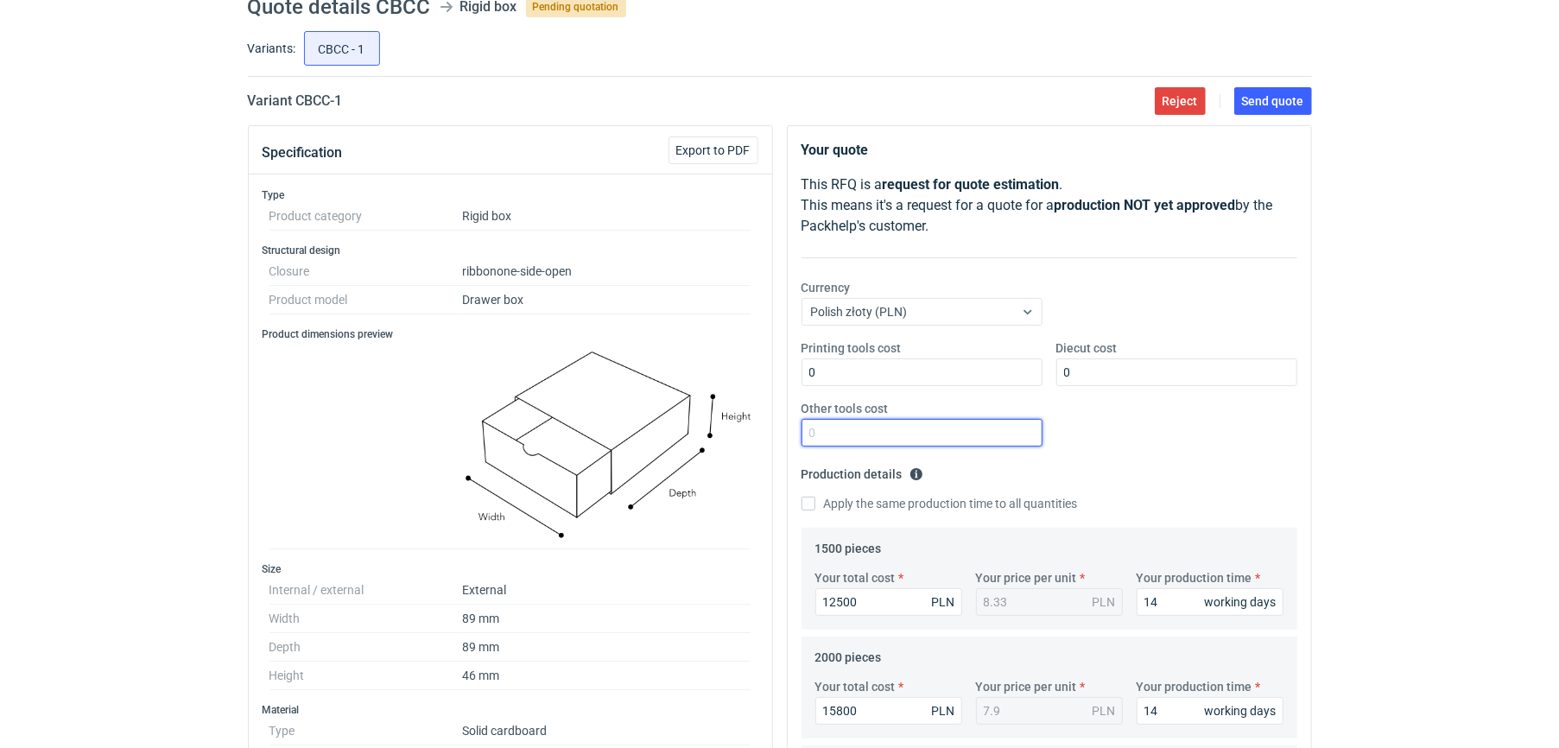
click at [769, 429] on input "Other tools cost" at bounding box center [921, 433] width 241 height 28
type input "0"
click at [769, 95] on span "Send quote" at bounding box center [1273, 101] width 62 height 12
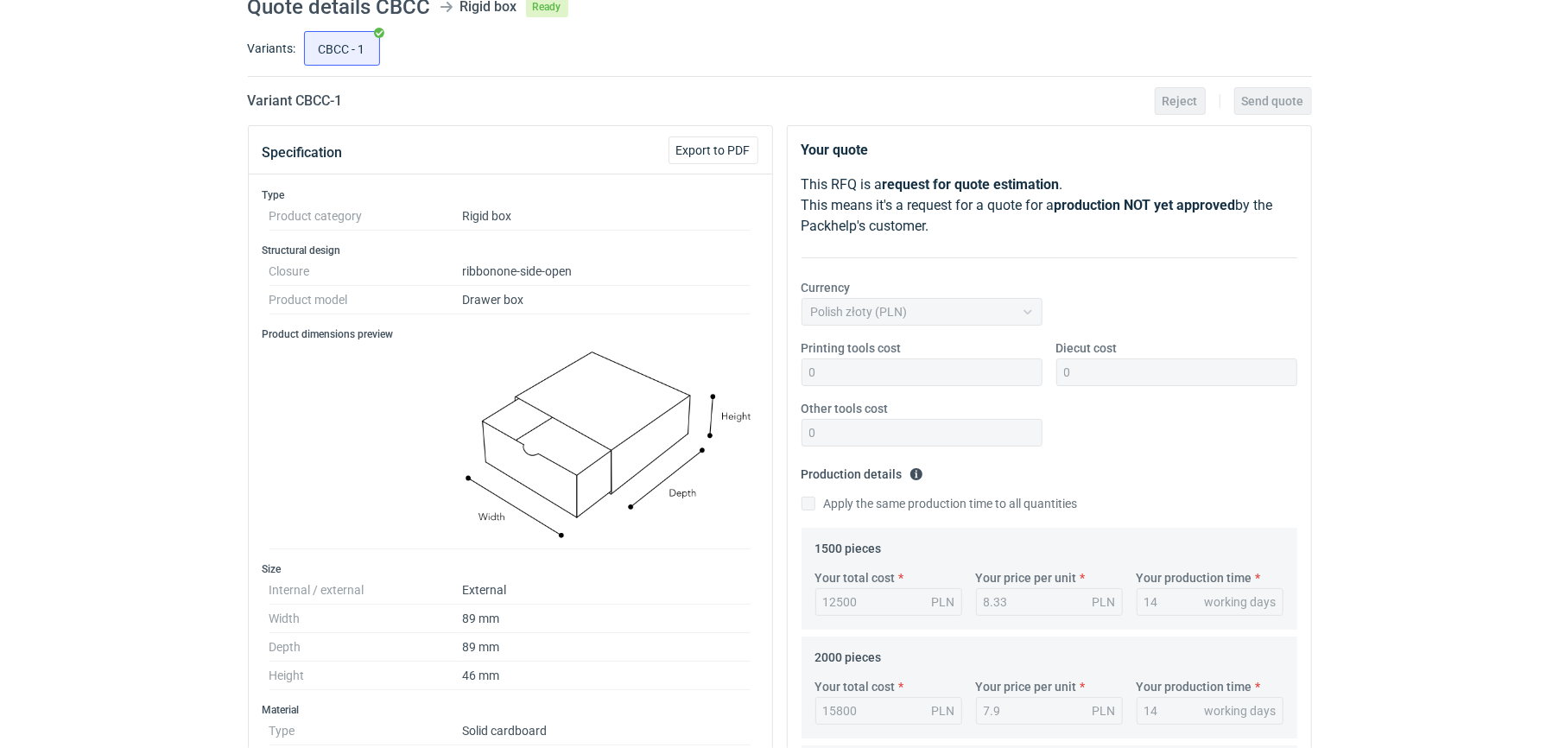
scroll to position [0, 0]
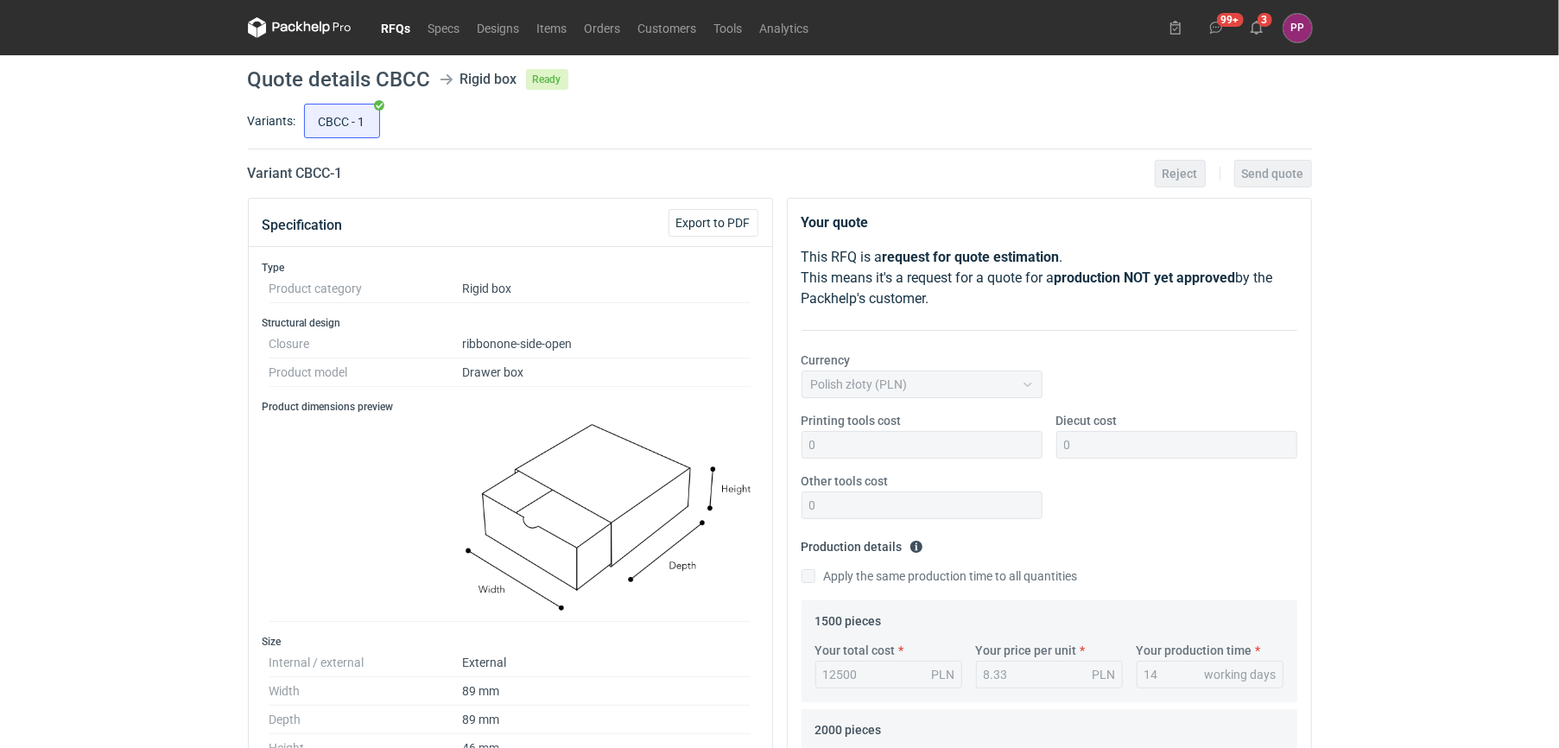
click at [392, 28] on link "RFQs" at bounding box center [396, 27] width 47 height 21
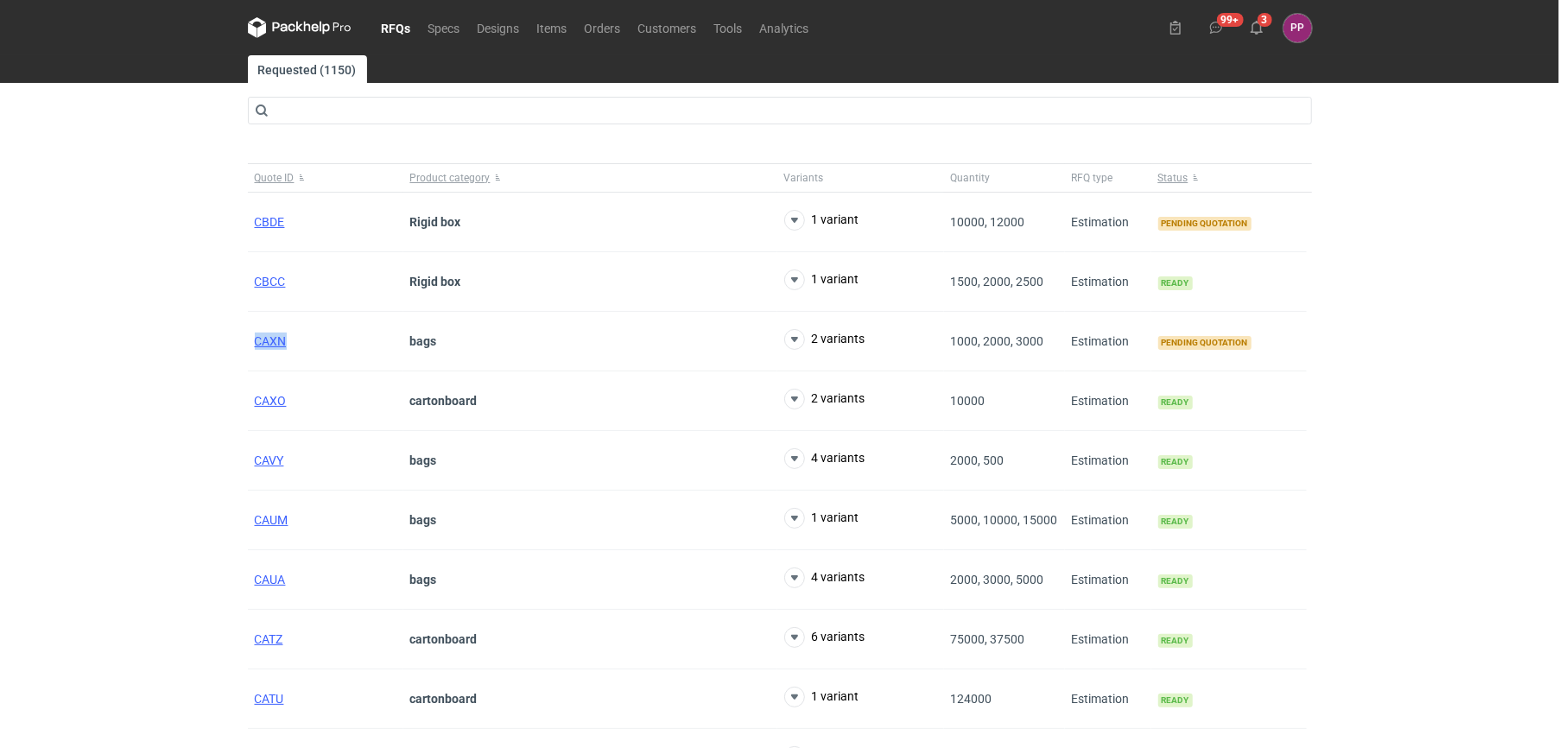
drag, startPoint x: 300, startPoint y: 337, endPoint x: 240, endPoint y: 340, distance: 60.5
click at [241, 340] on main "Requested (1150) Quote ID Product category Variants Quantity RFQ type Status CB…" at bounding box center [780, 449] width 1078 height 788
copy span "CAXN"
click at [257, 347] on span "CAXN" at bounding box center [271, 341] width 32 height 14
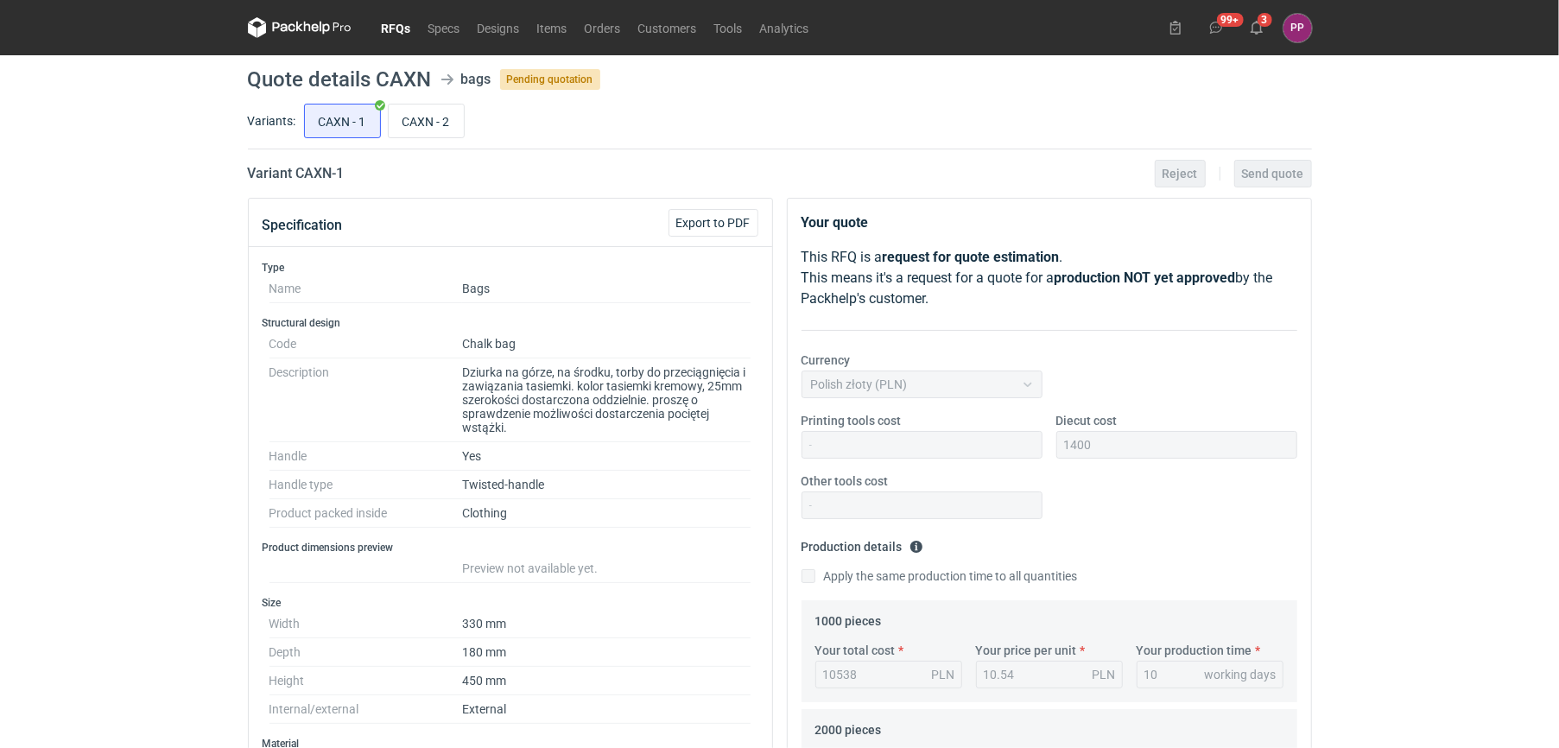
click at [390, 35] on link "RFQs" at bounding box center [396, 27] width 47 height 21
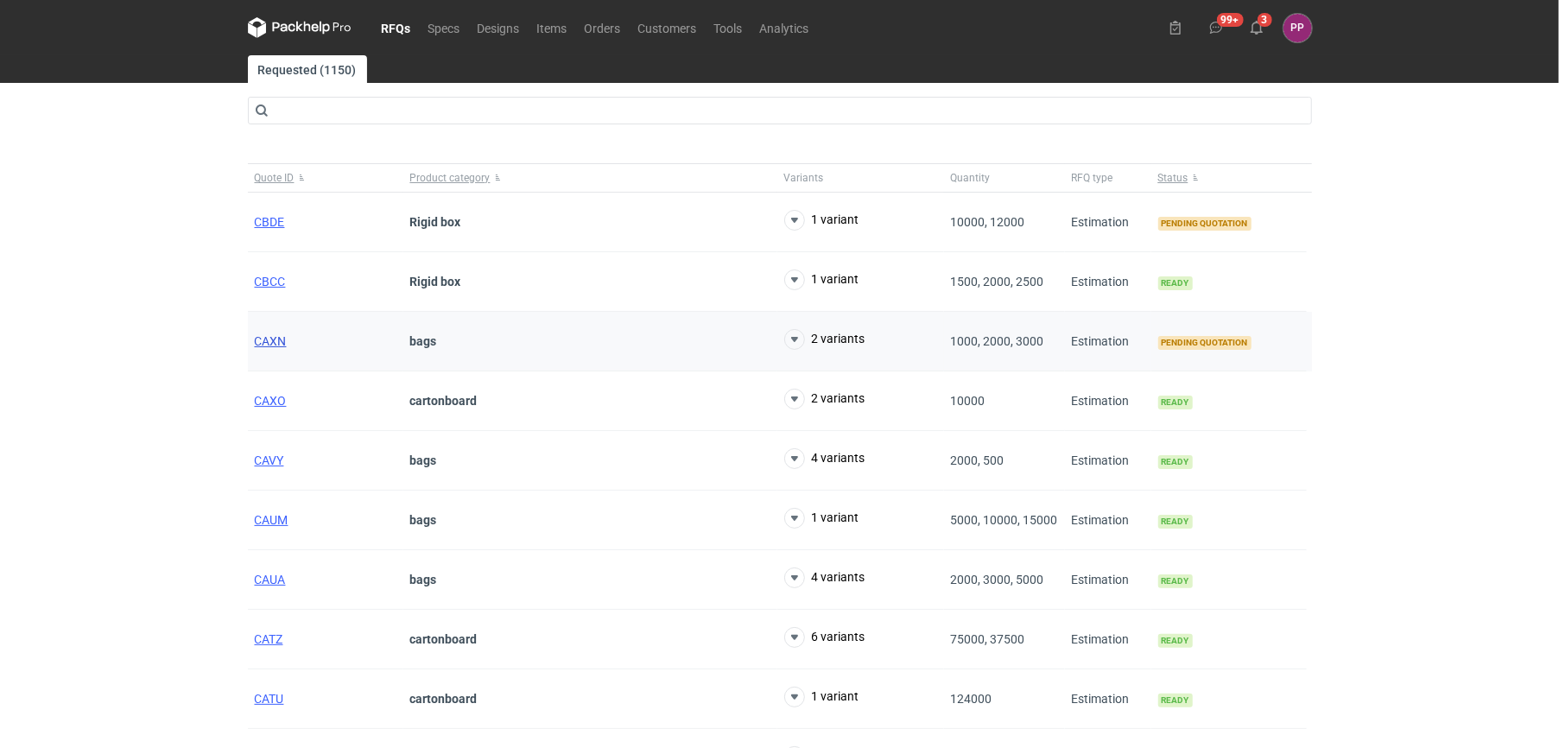
click at [266, 338] on span "CAXN" at bounding box center [271, 341] width 32 height 14
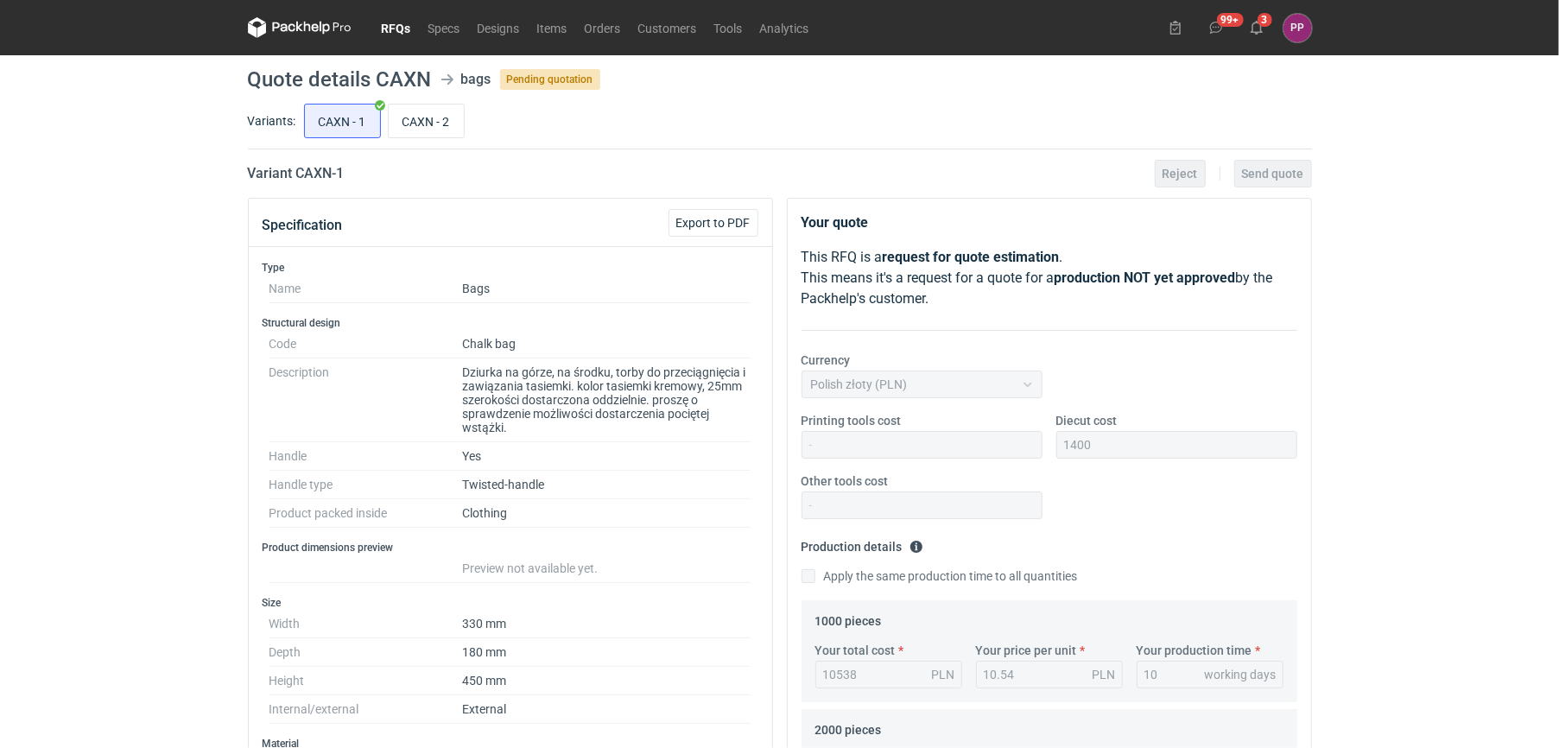
scroll to position [98, 0]
click at [423, 114] on input "CAXN - 2" at bounding box center [426, 120] width 75 height 33
radio input "true"
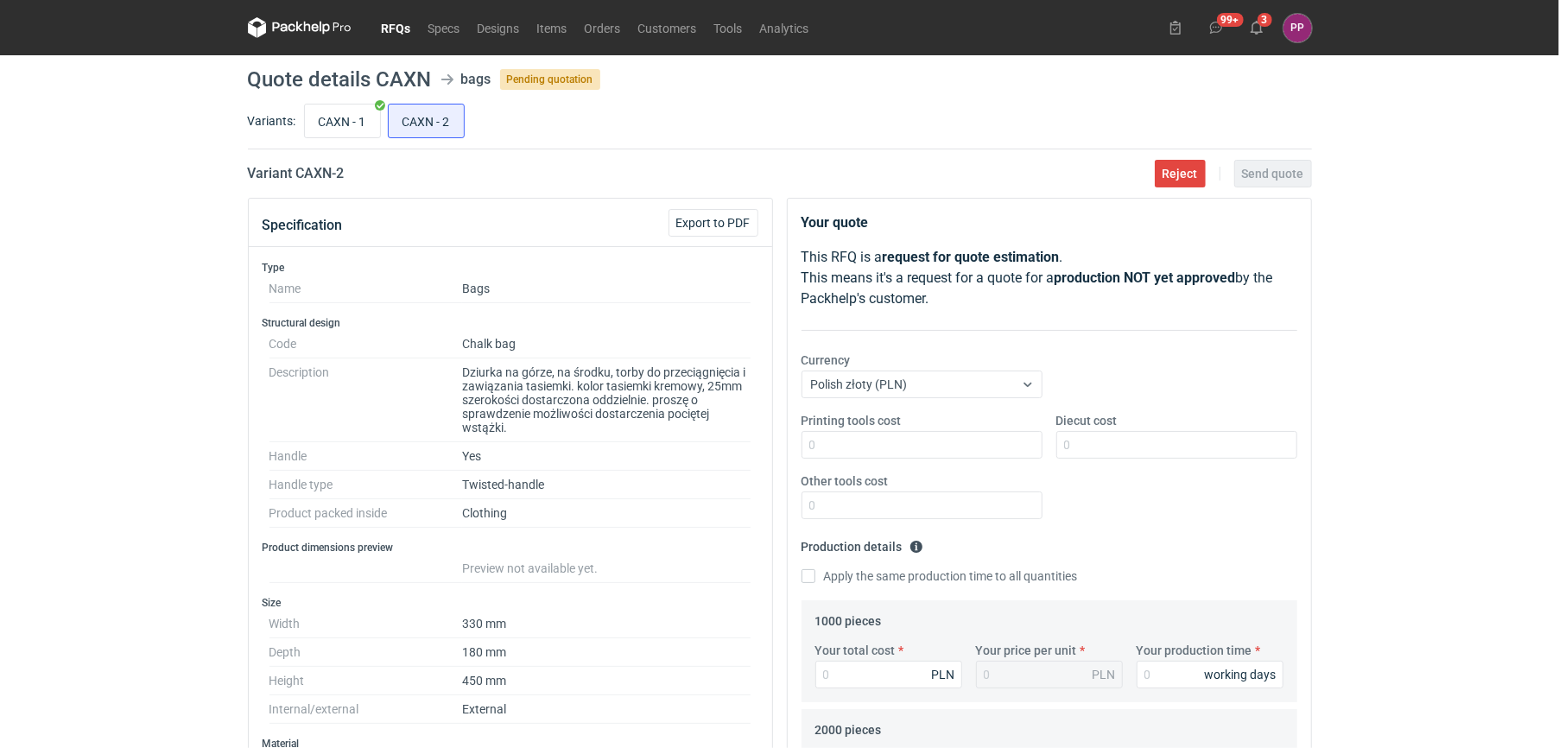
click at [117, 252] on div "RFQs Specs Designs Items Orders Customers Tools Analytics 99+ 3 PP [PERSON_NAME…" at bounding box center [779, 374] width 1559 height 748
click at [373, 24] on link "RFQs" at bounding box center [396, 27] width 47 height 21
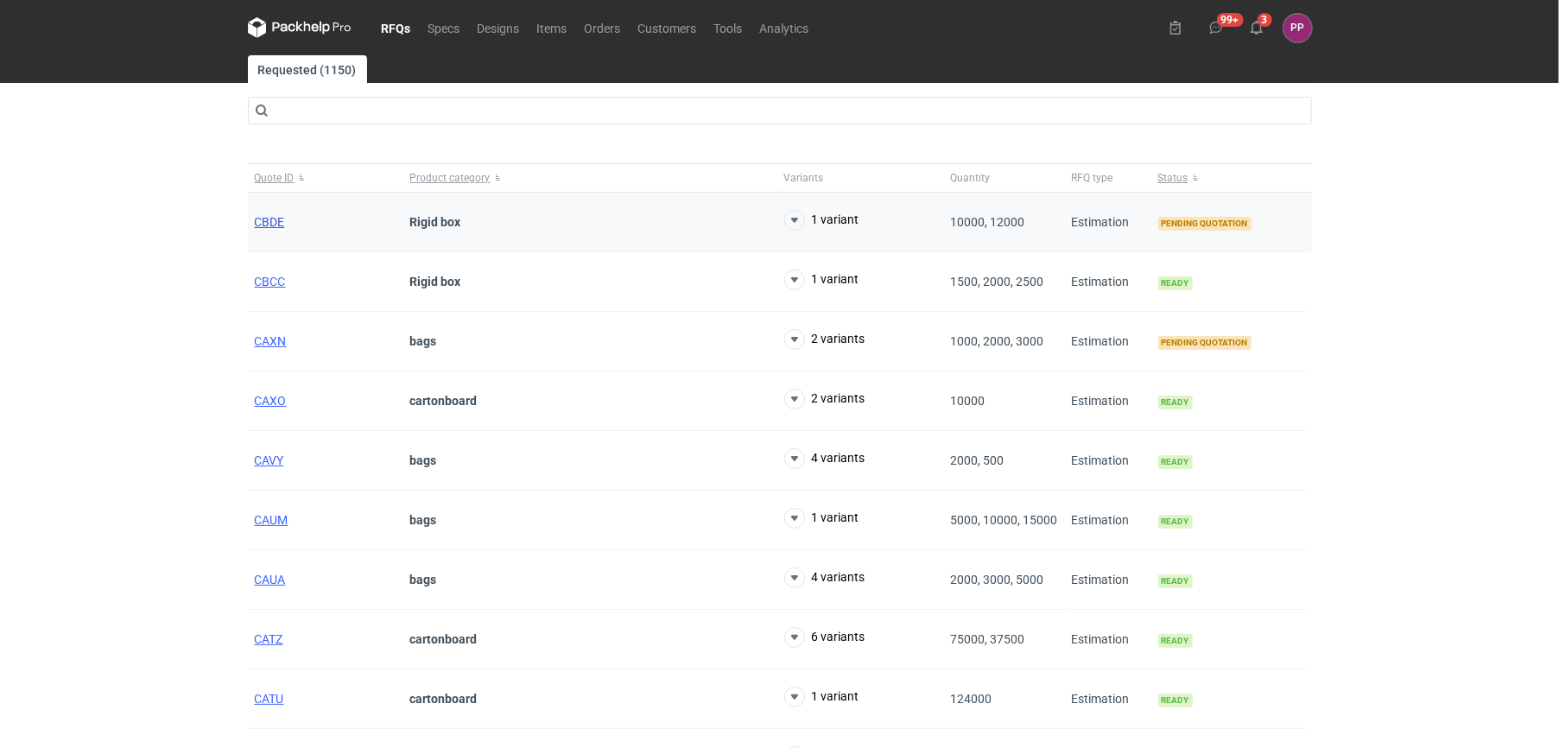
click at [269, 218] on span "CBDE" at bounding box center [270, 222] width 30 height 14
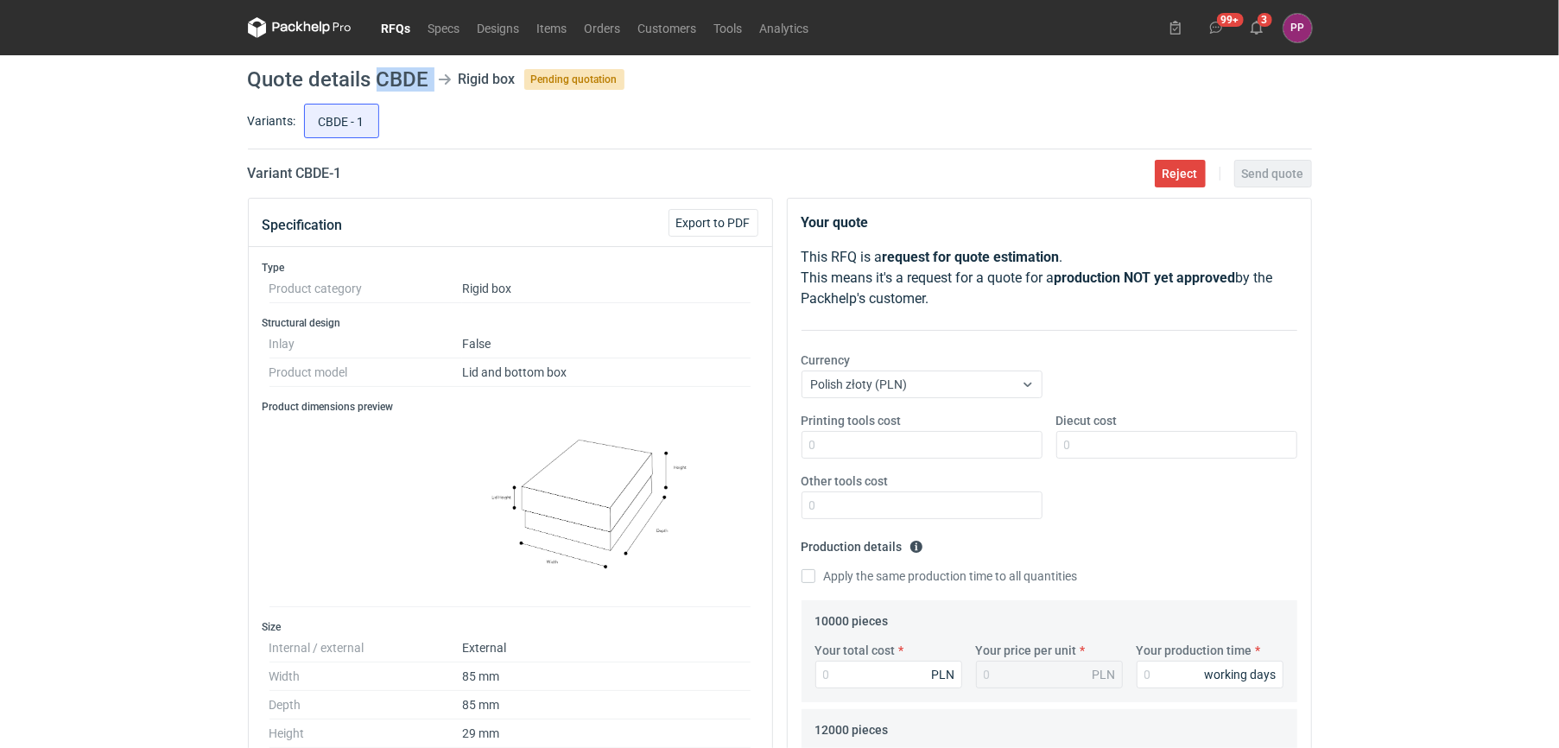
drag, startPoint x: 432, startPoint y: 81, endPoint x: 377, endPoint y: 81, distance: 54.4
click at [377, 81] on header "Quote details CBDE Rigid box Pending quotation" at bounding box center [780, 79] width 1064 height 21
copy header "CBDE"
